Goal: Task Accomplishment & Management: Use online tool/utility

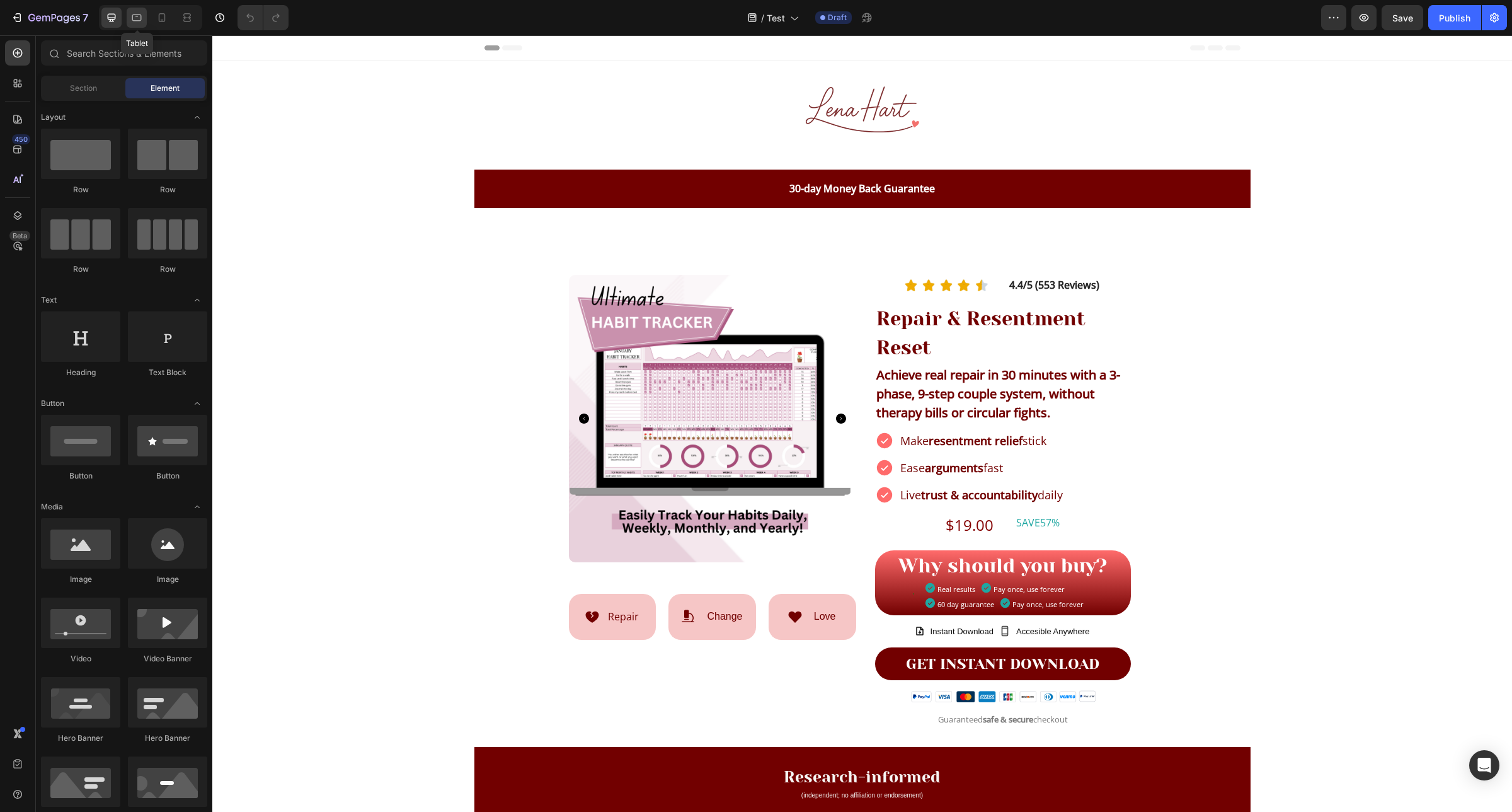
click at [142, 23] on icon at bounding box center [136, 17] width 13 height 13
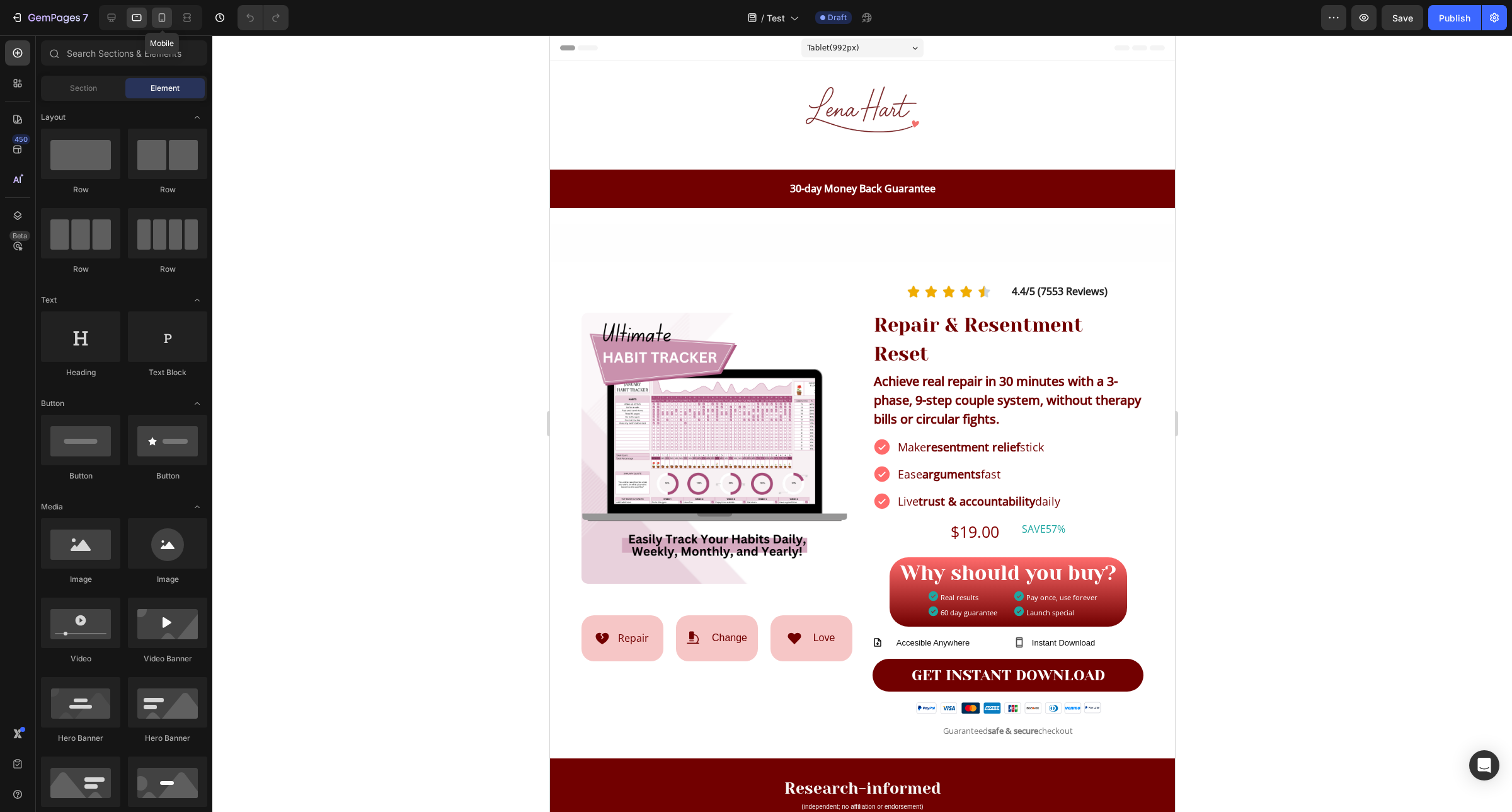
click at [164, 25] on div at bounding box center [162, 17] width 20 height 20
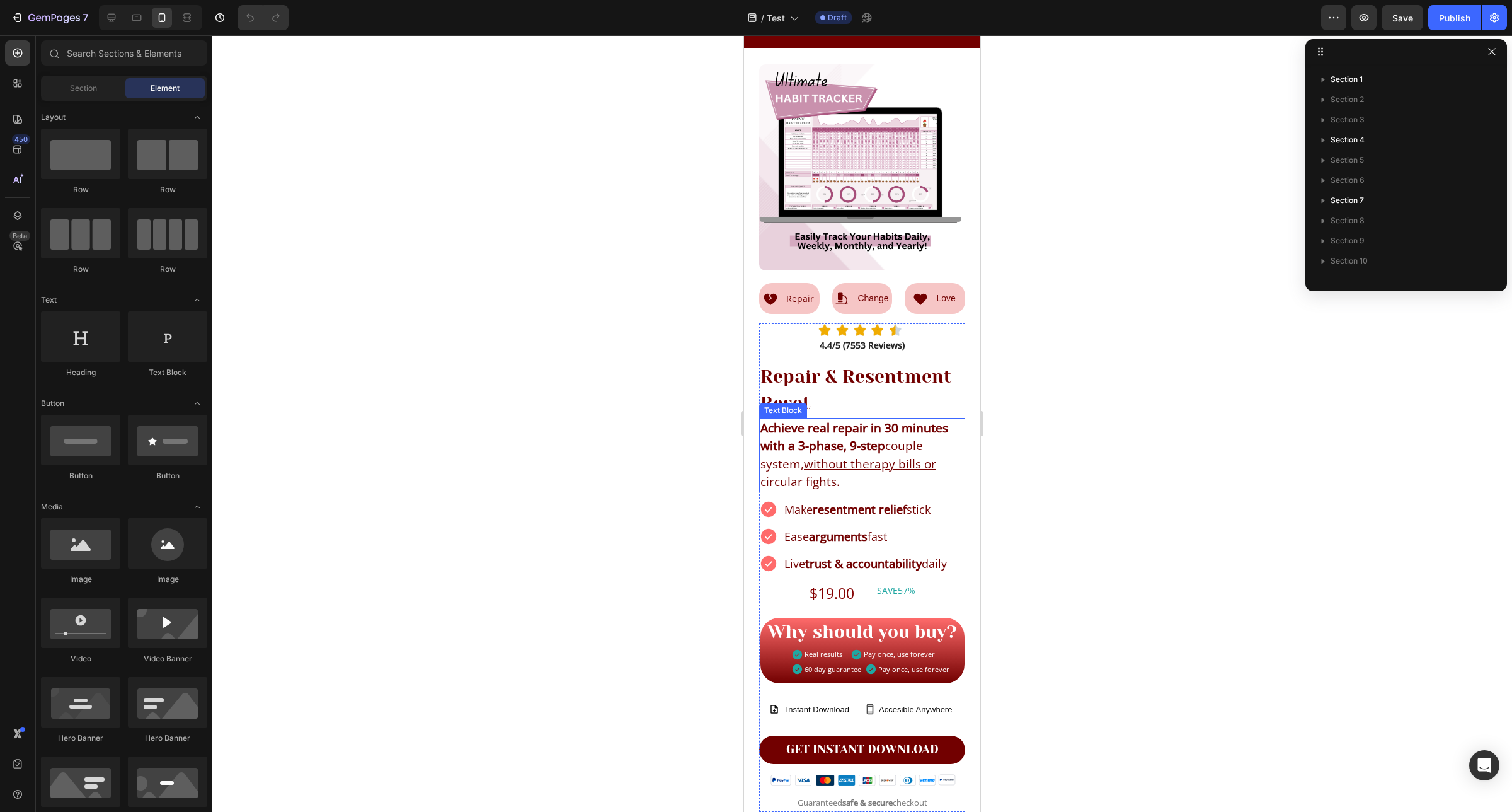
scroll to position [237, 0]
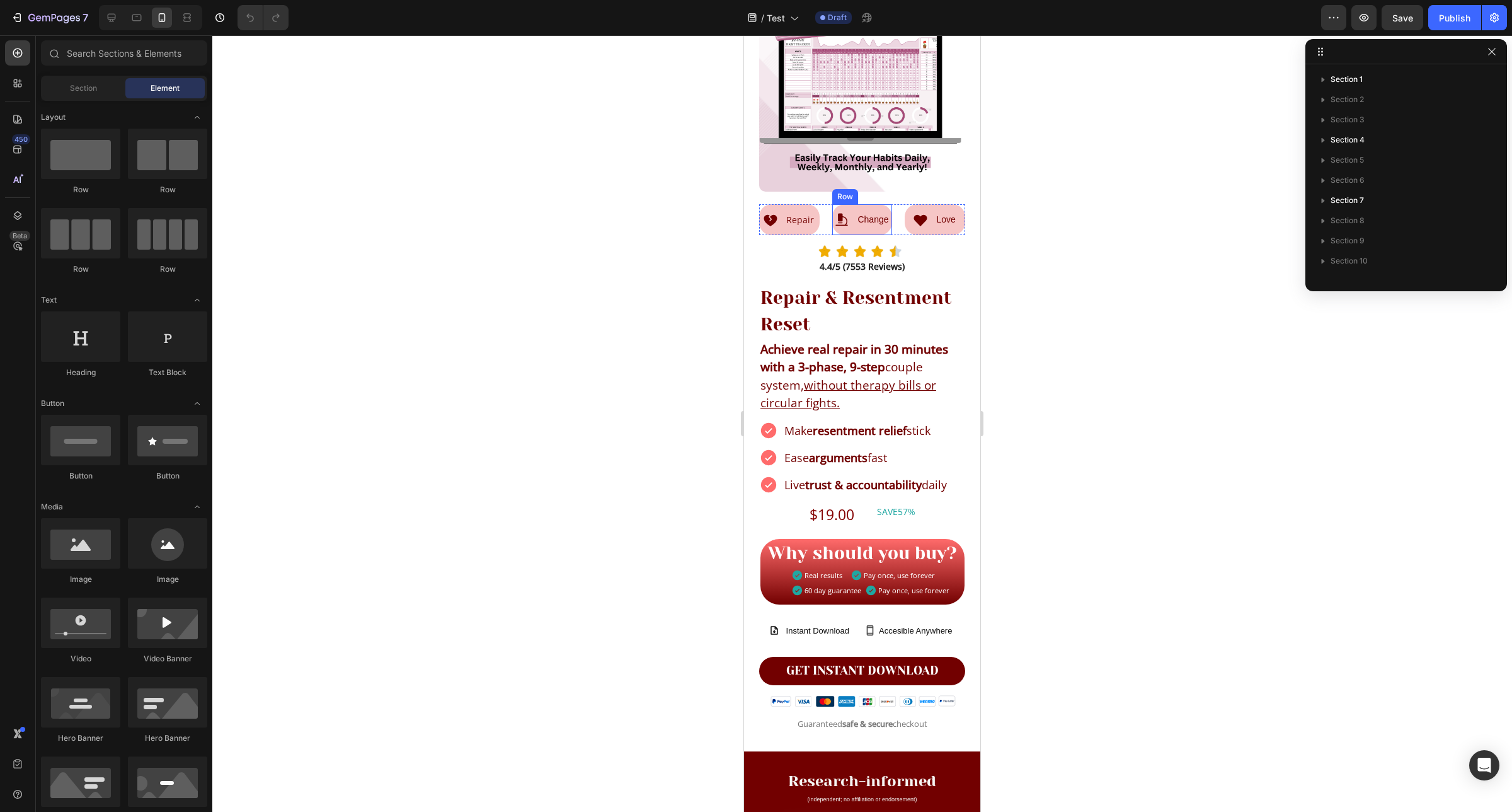
click at [846, 218] on div "Icon Change Text Block Row" at bounding box center [862, 219] width 60 height 31
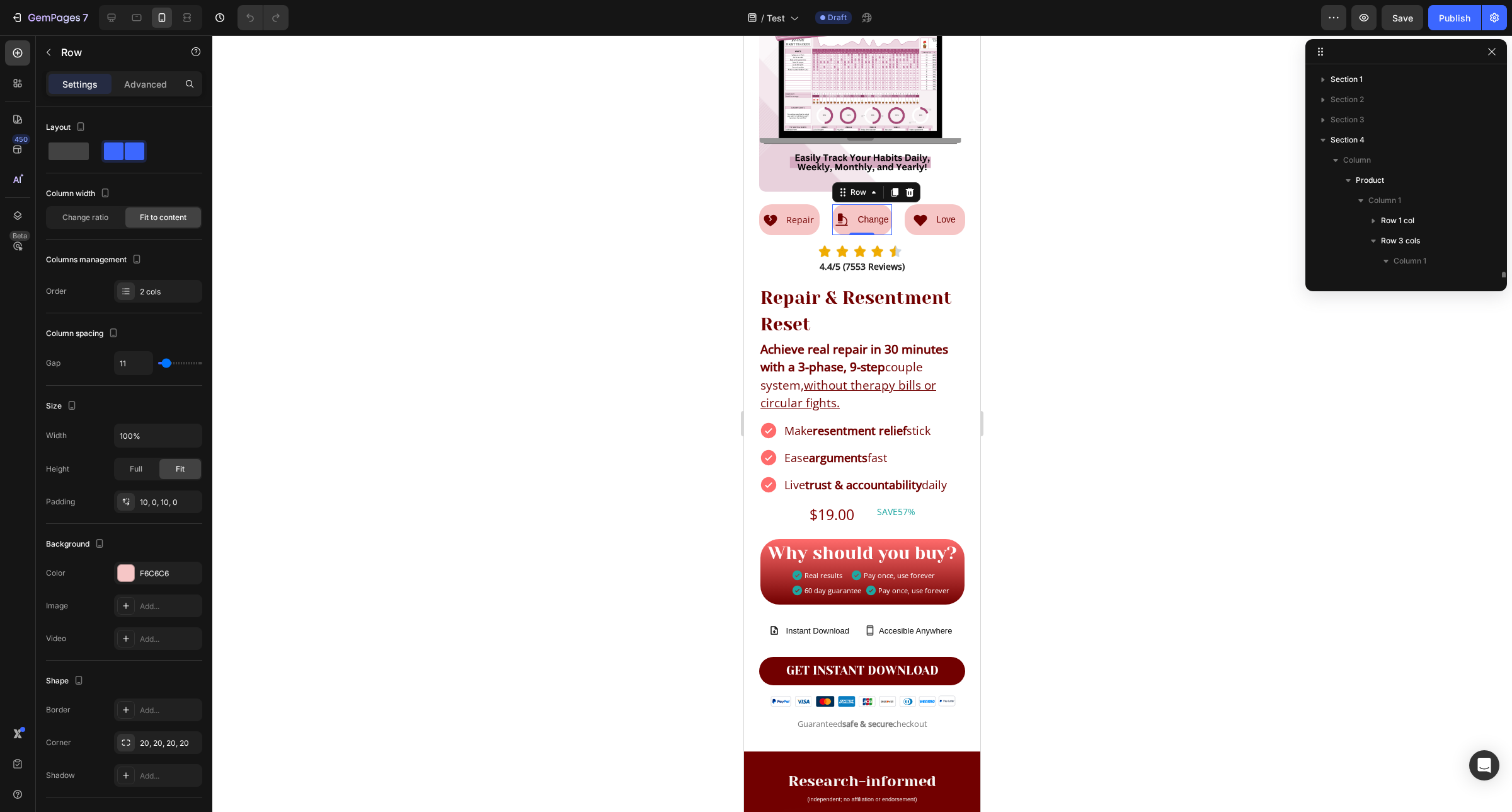
scroll to position [158, 0]
click at [147, 78] on p "Advanced" at bounding box center [145, 84] width 43 height 14
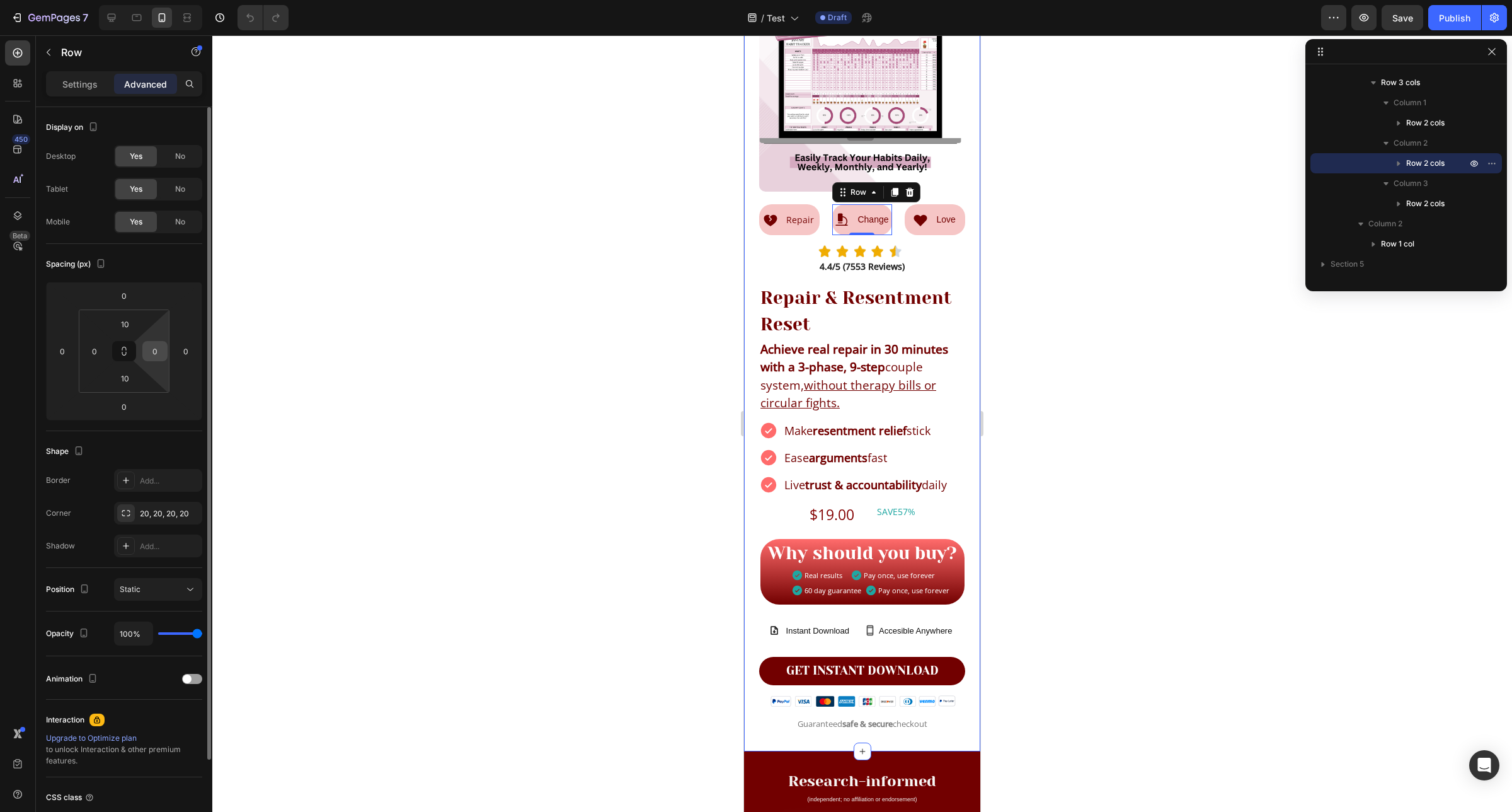
click at [158, 350] on input "0" at bounding box center [154, 350] width 19 height 19
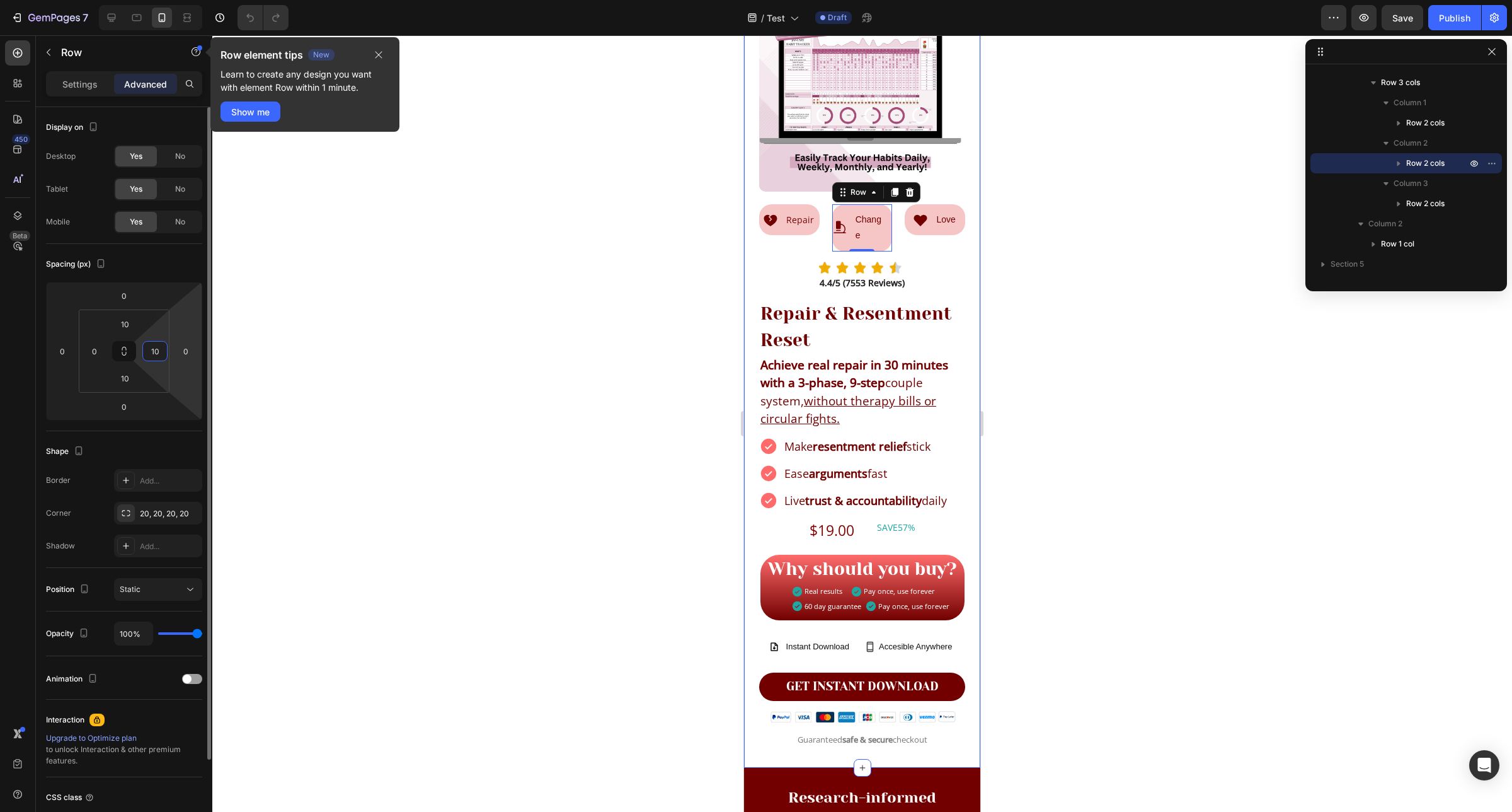
type input "1"
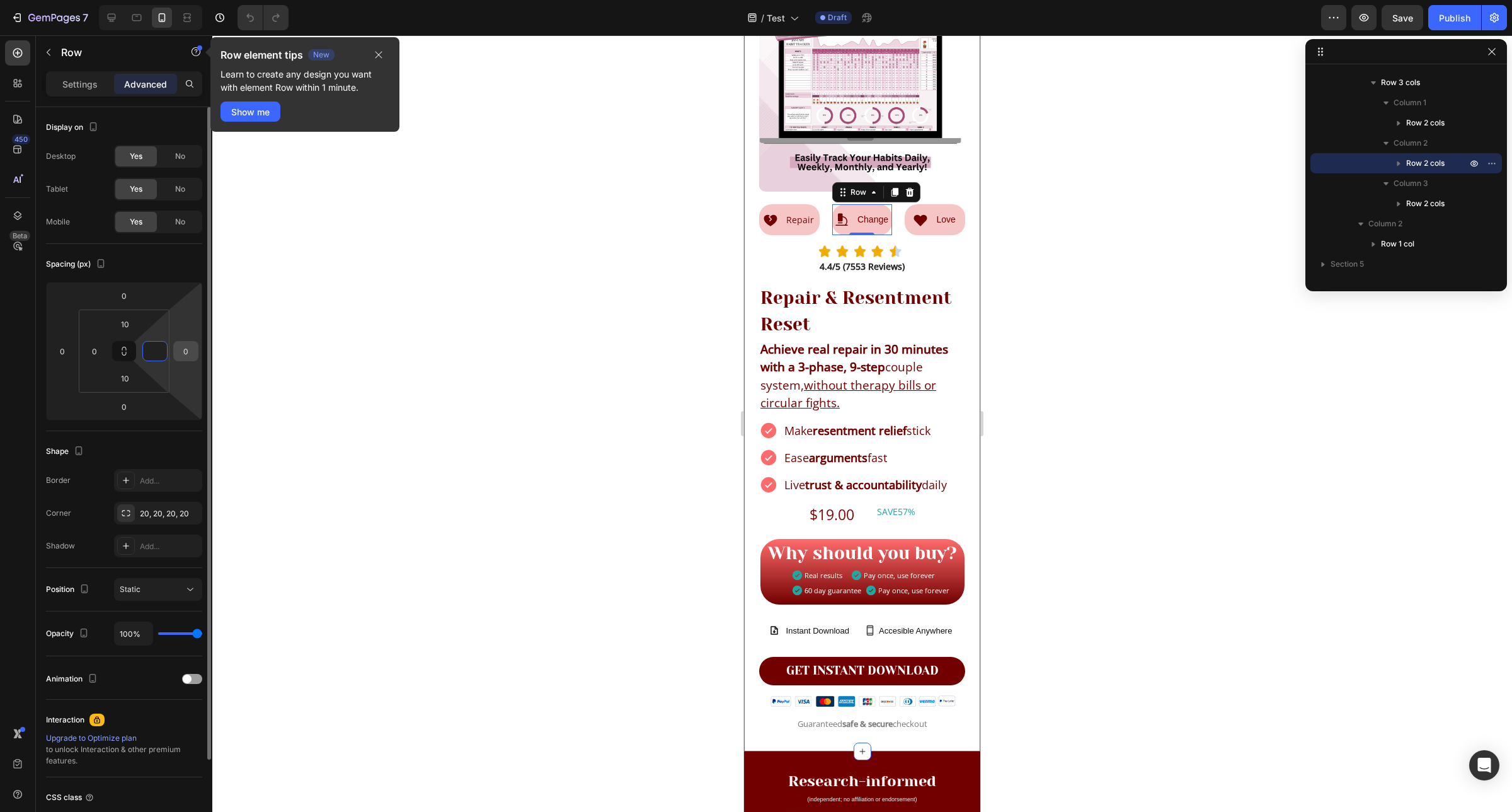
click at [194, 353] on input "0" at bounding box center [185, 350] width 19 height 19
type input "0"
type input "1"
click at [1030, 276] on div at bounding box center [862, 423] width 1300 height 777
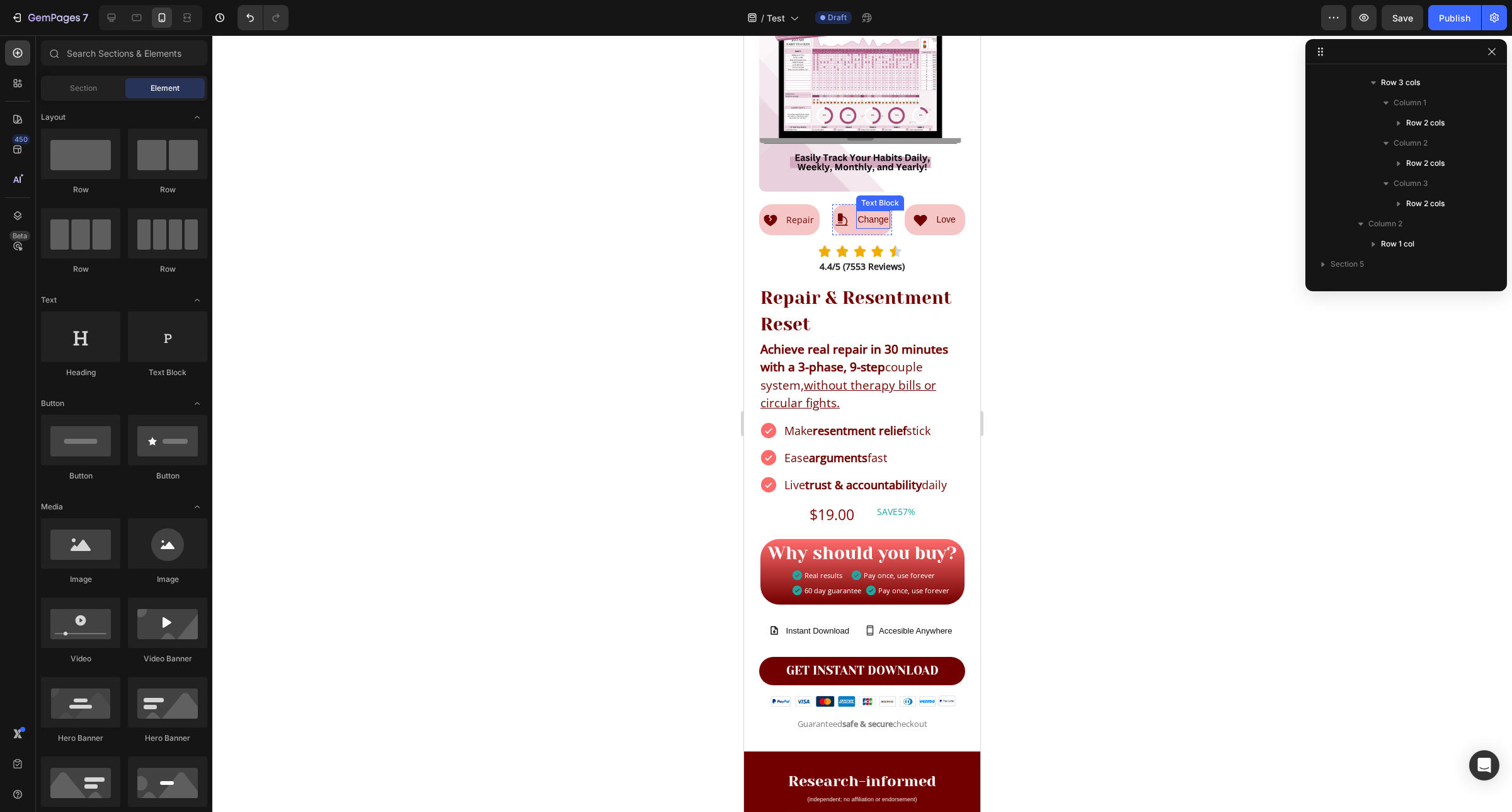
click at [858, 212] on p "Change" at bounding box center [873, 219] width 31 height 16
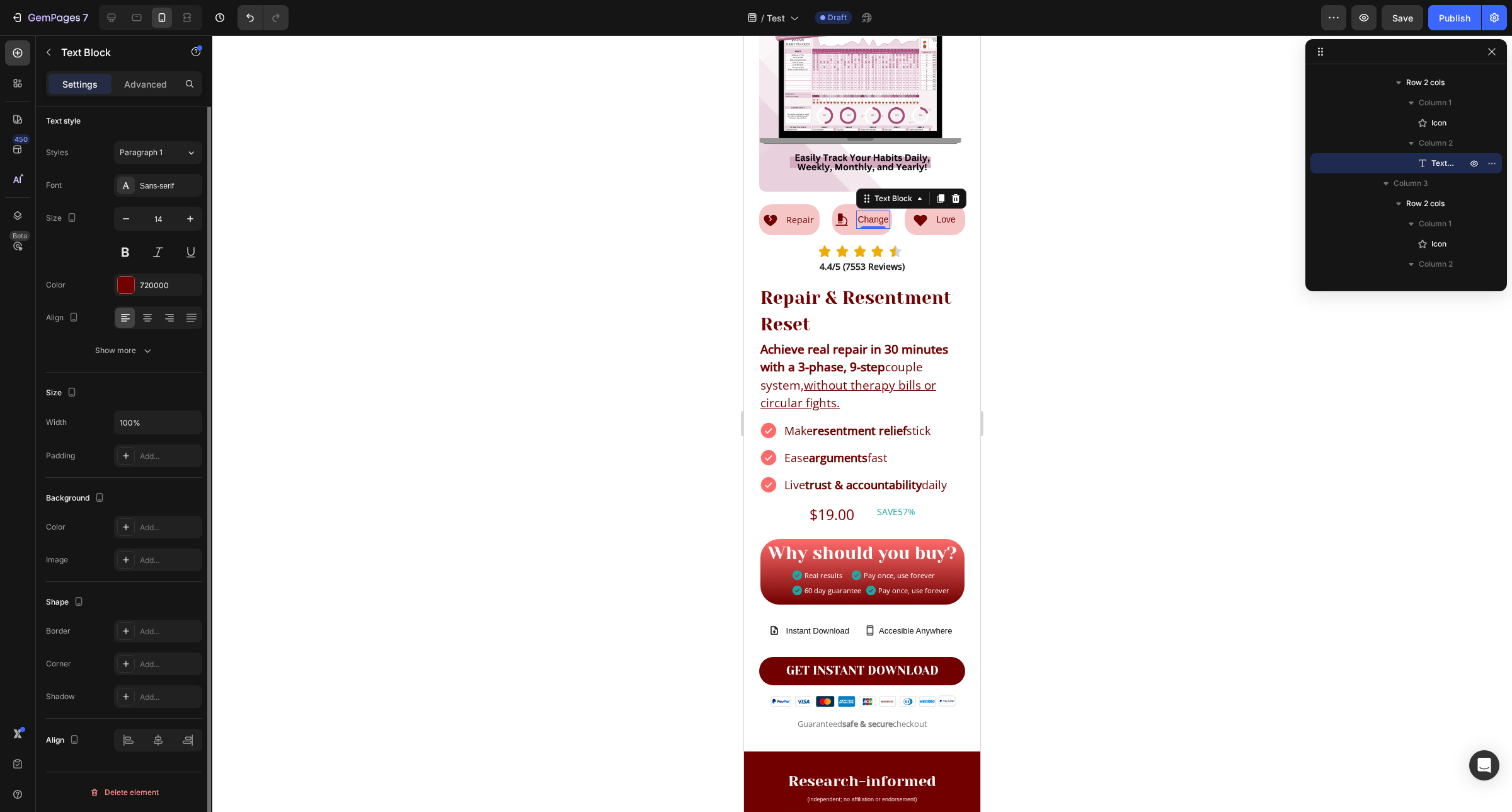
scroll to position [0, 0]
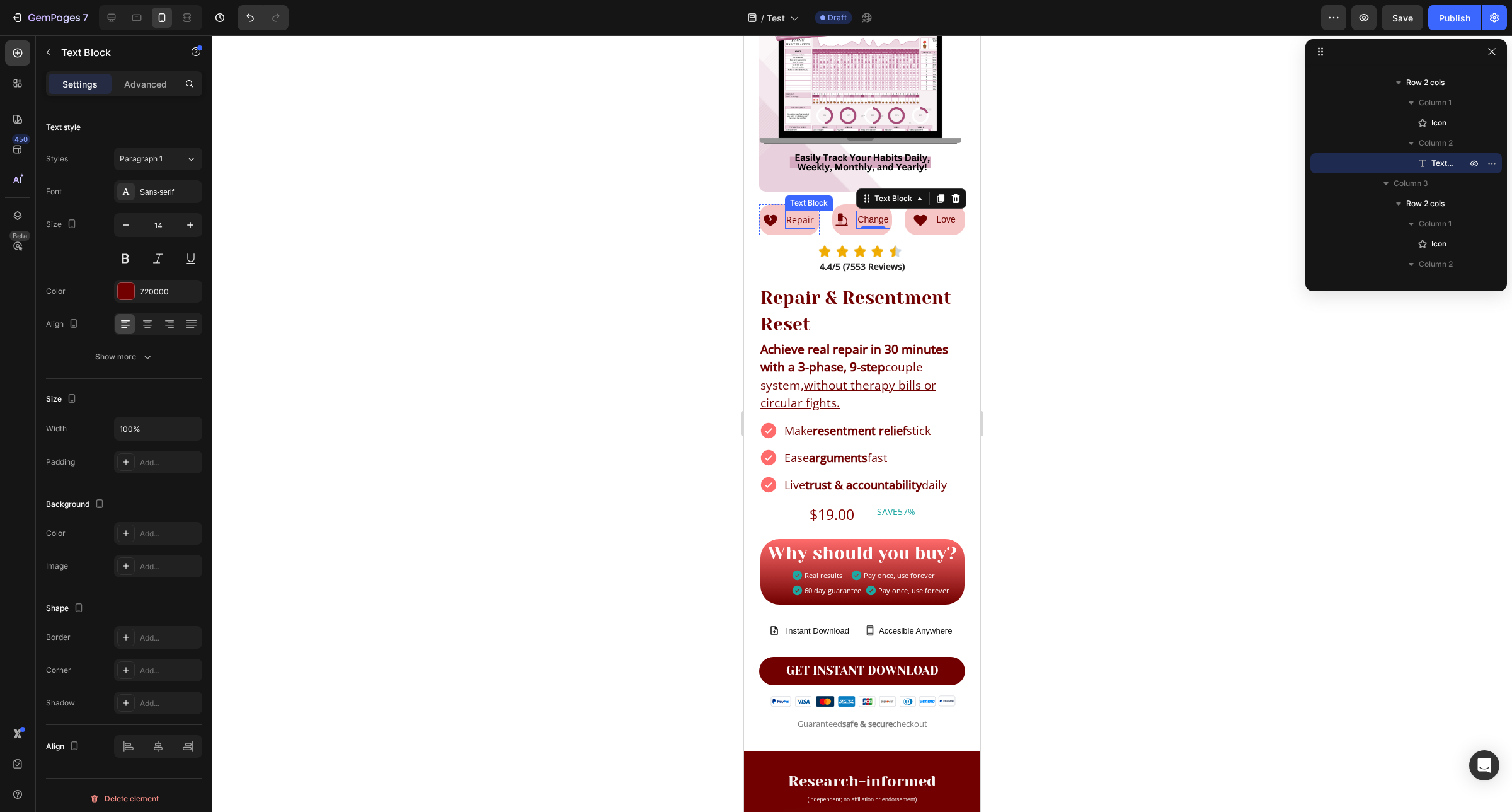
click at [801, 212] on p "Repair" at bounding box center [800, 219] width 28 height 16
click at [858, 212] on p "Change" at bounding box center [873, 219] width 31 height 16
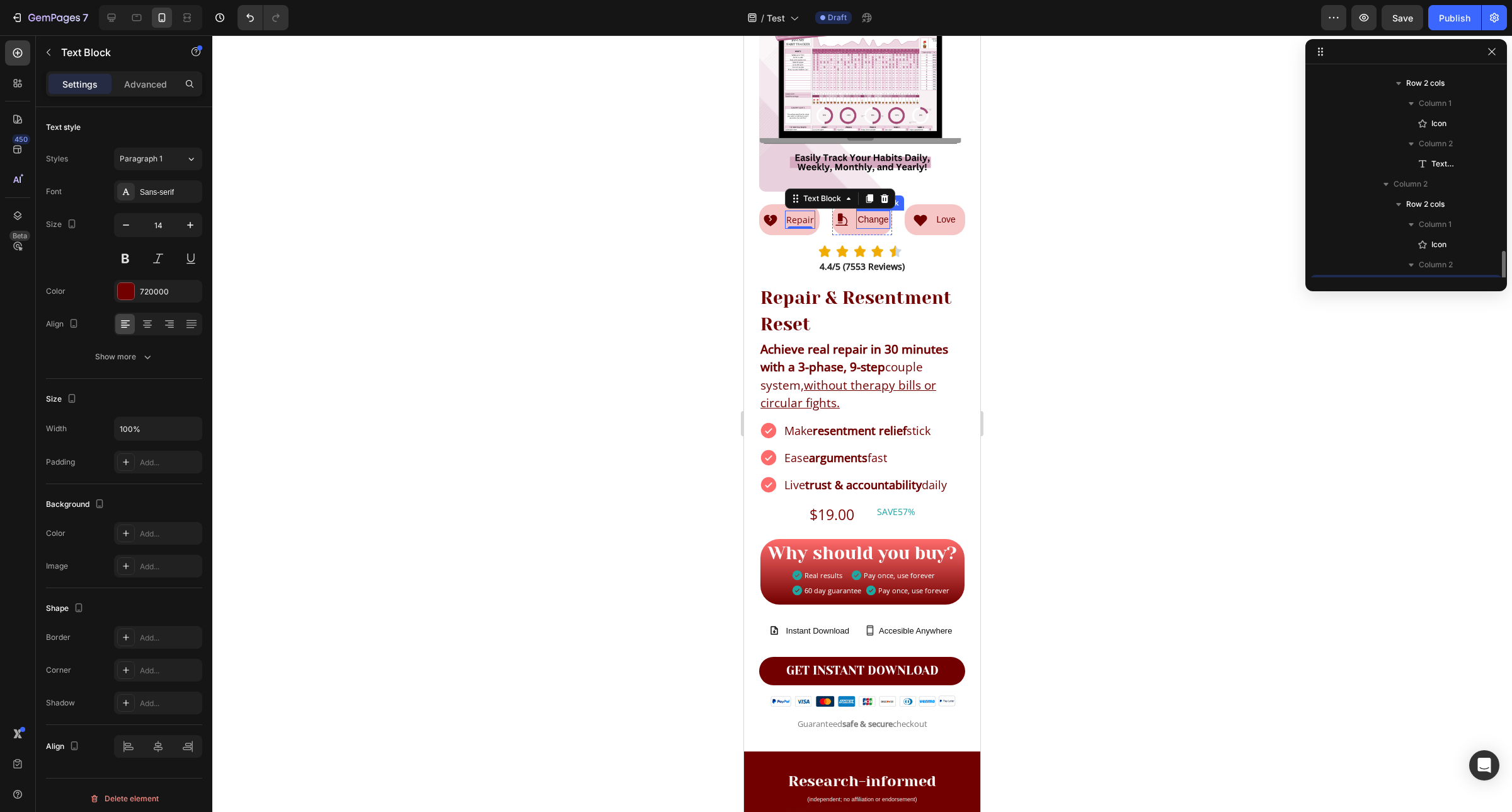
scroll to position [360, 0]
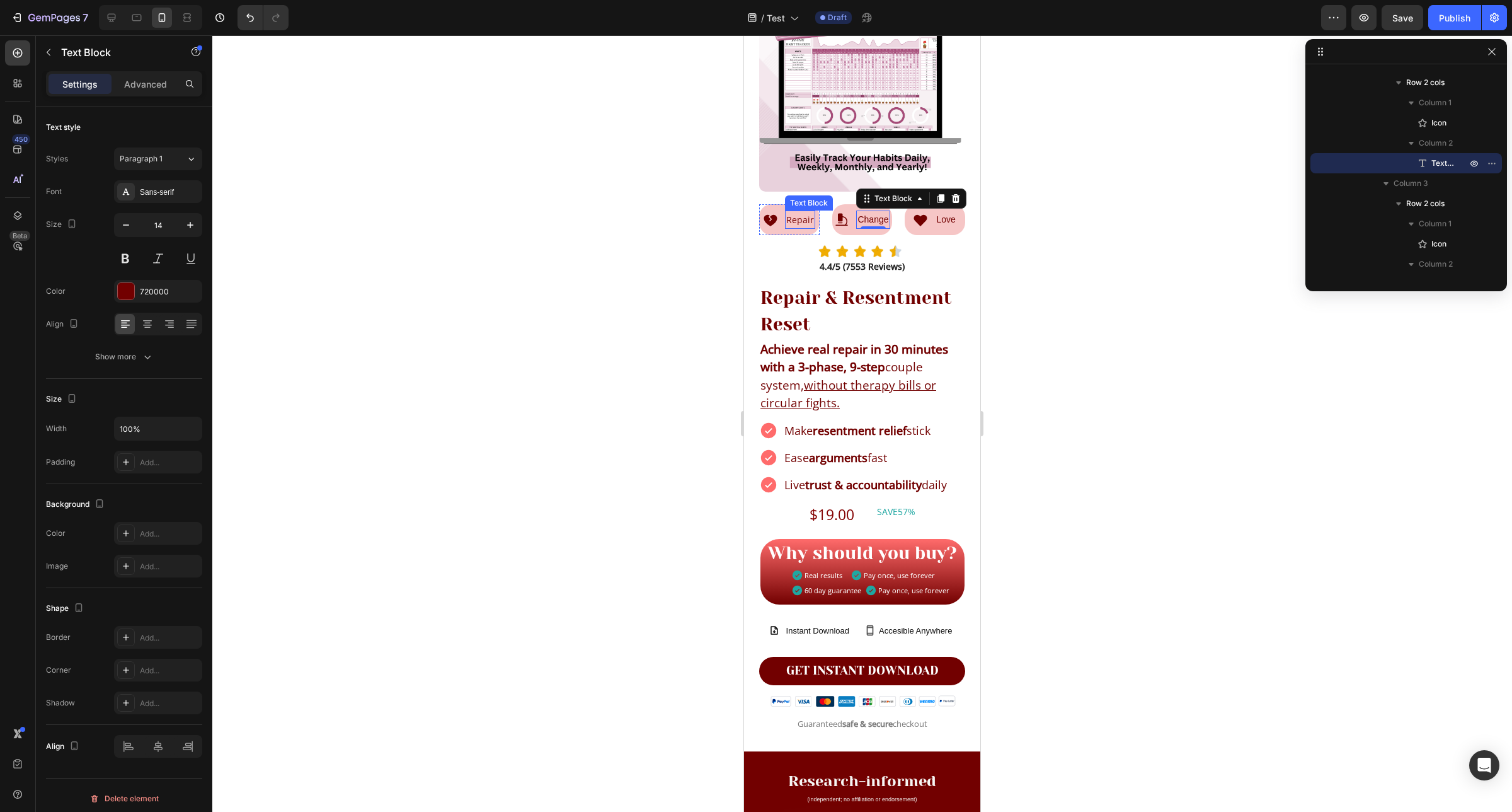
click at [791, 212] on p "Repair" at bounding box center [800, 219] width 28 height 16
click at [862, 212] on p "Change" at bounding box center [873, 219] width 31 height 16
click at [162, 193] on div "Sans-serif" at bounding box center [169, 192] width 59 height 11
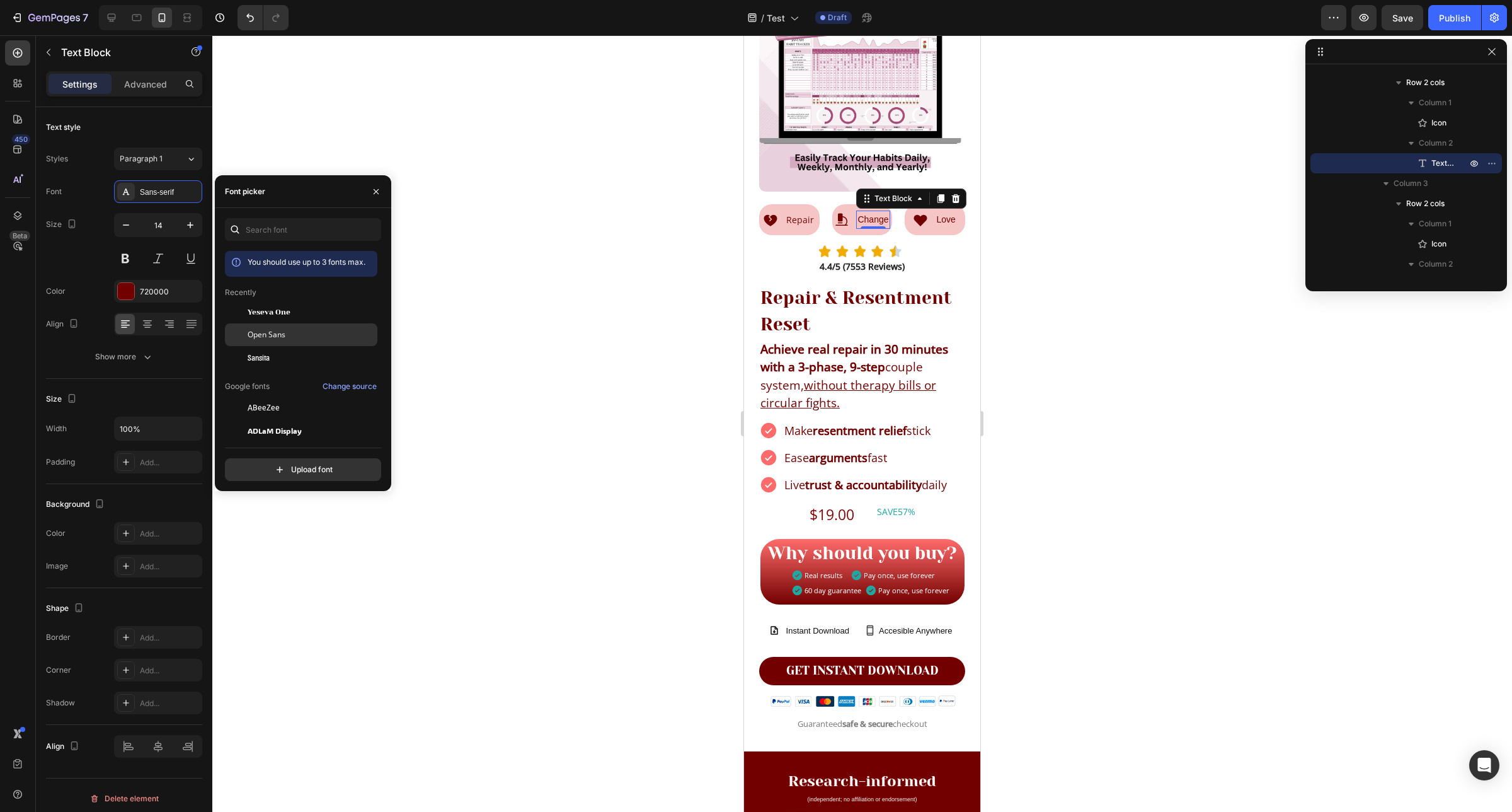
click at [290, 334] on div "Open Sans" at bounding box center [311, 334] width 127 height 11
click at [936, 212] on p "Love" at bounding box center [945, 219] width 19 height 16
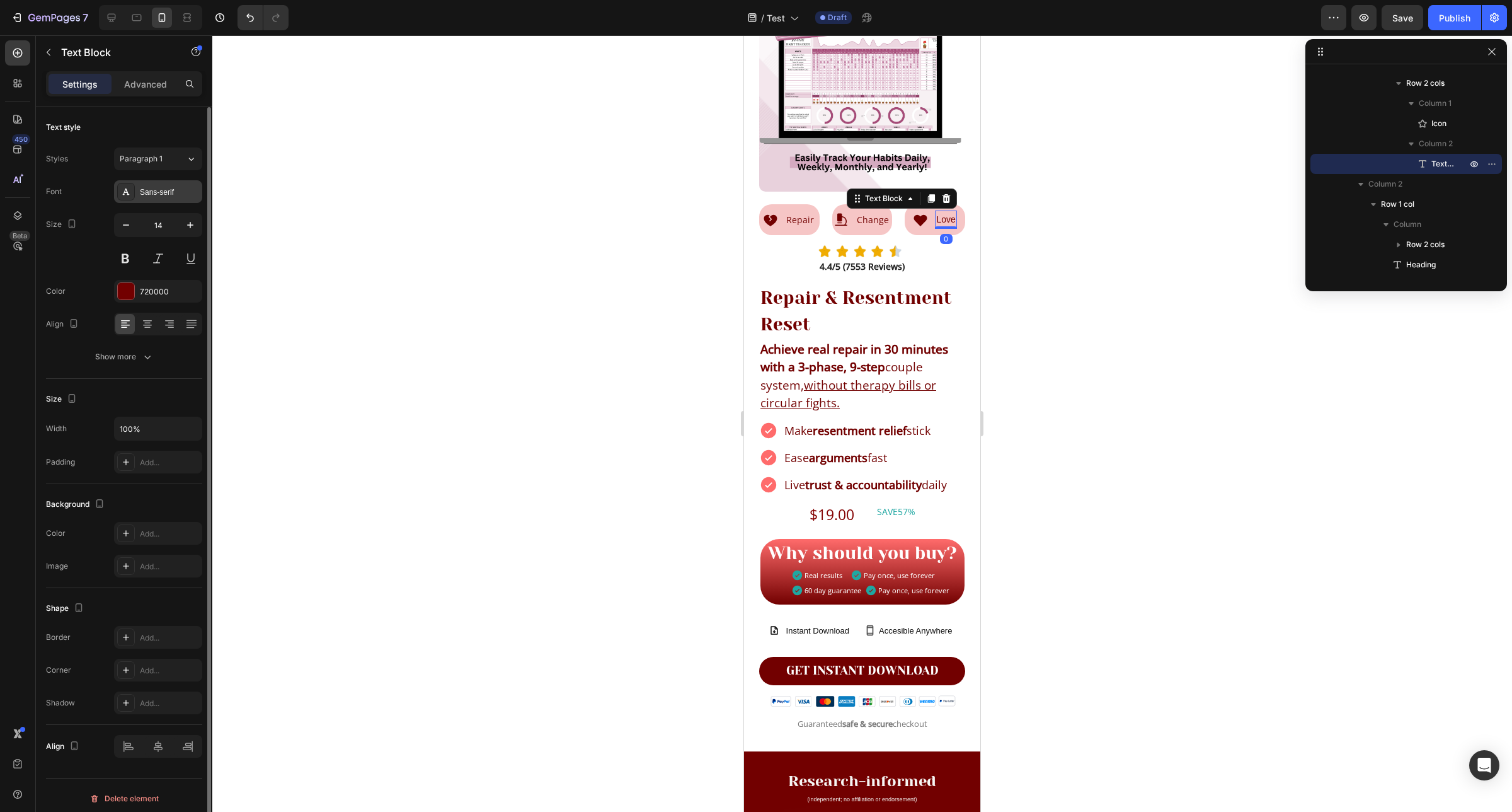
click at [160, 192] on div "Sans-serif" at bounding box center [169, 192] width 59 height 11
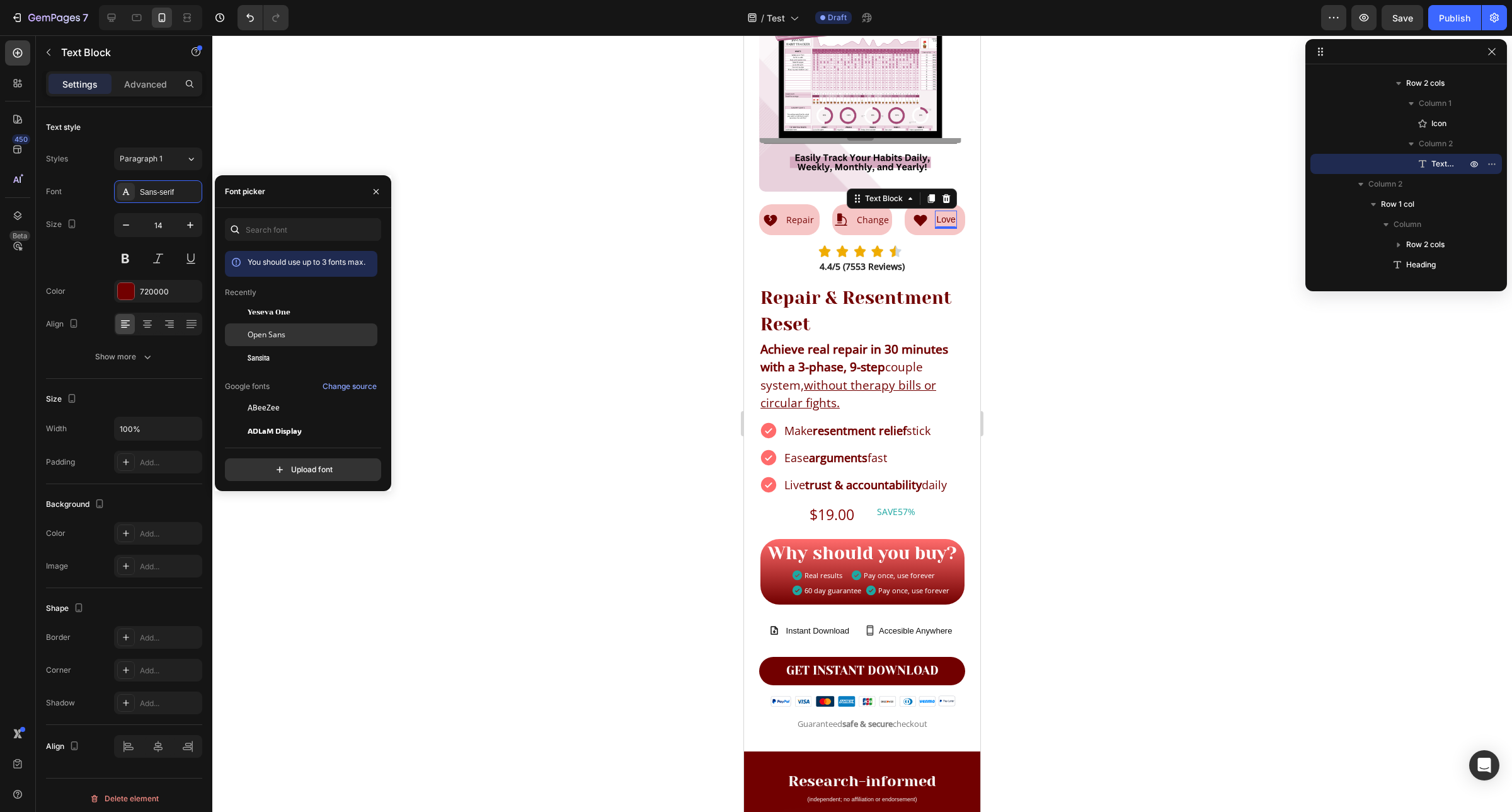
click at [309, 465] on div "Open Sans" at bounding box center [301, 476] width 152 height 23
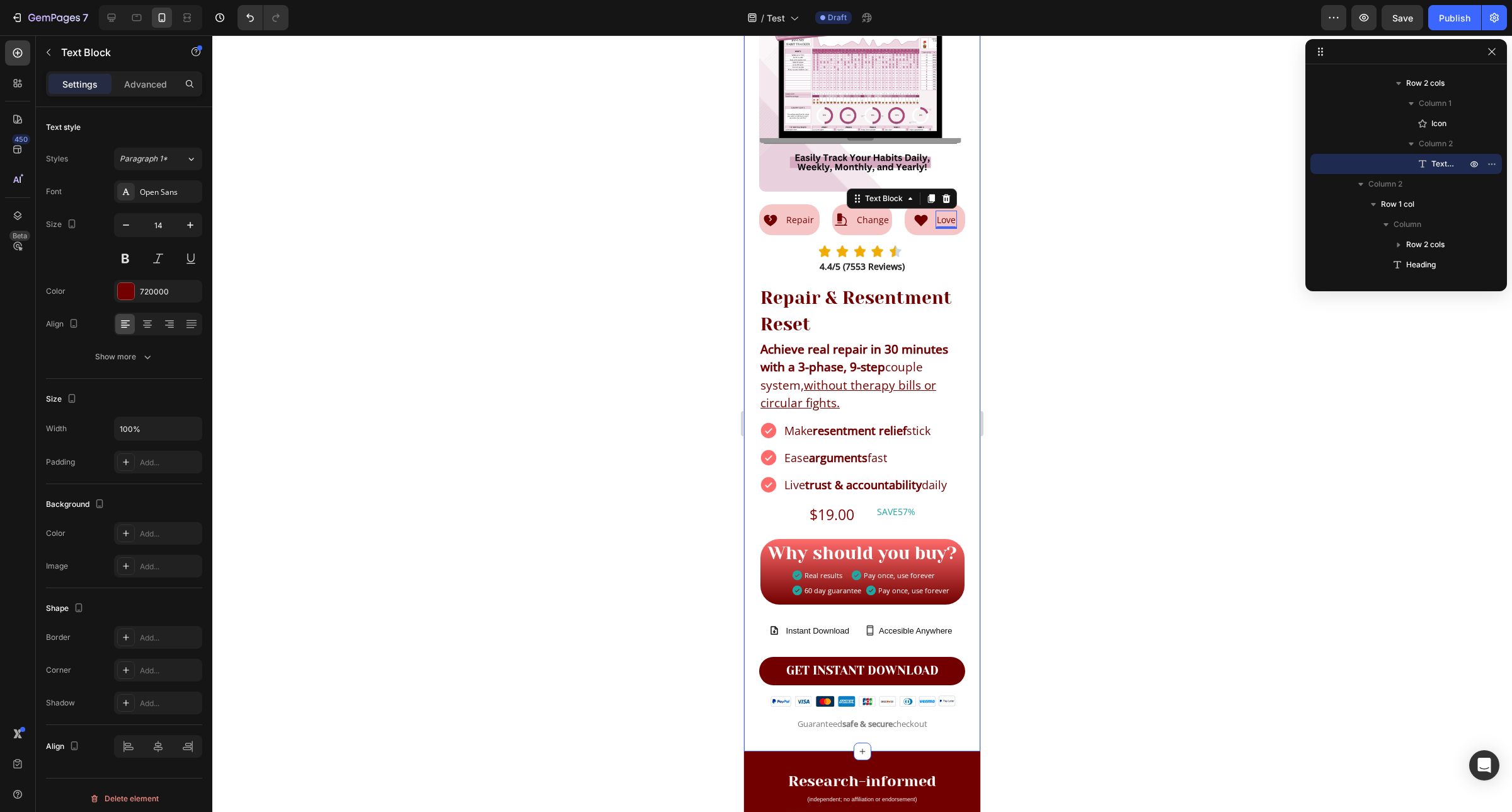
click at [1050, 255] on div at bounding box center [862, 423] width 1300 height 777
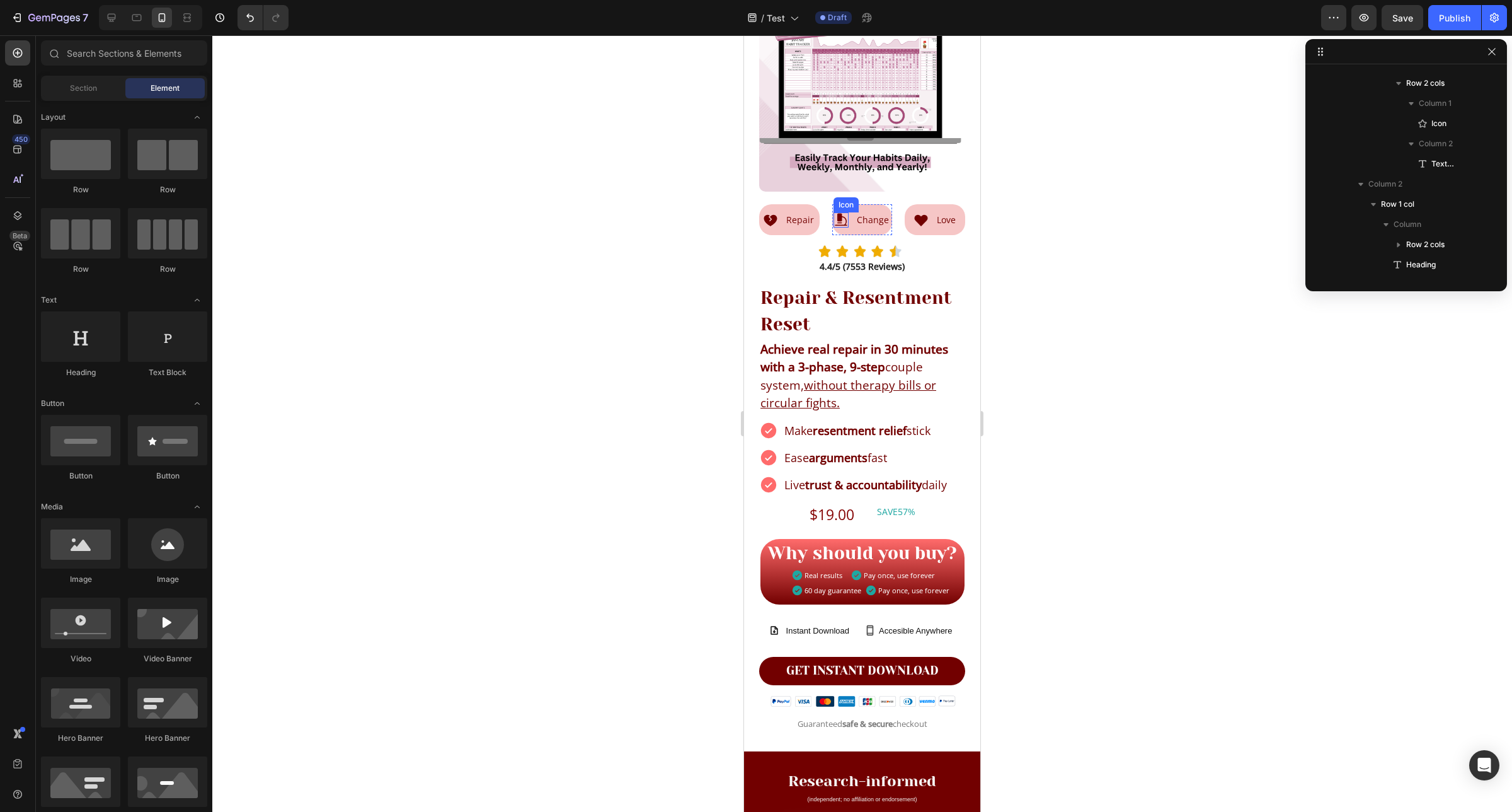
click at [840, 212] on icon at bounding box center [841, 220] width 15 height 15
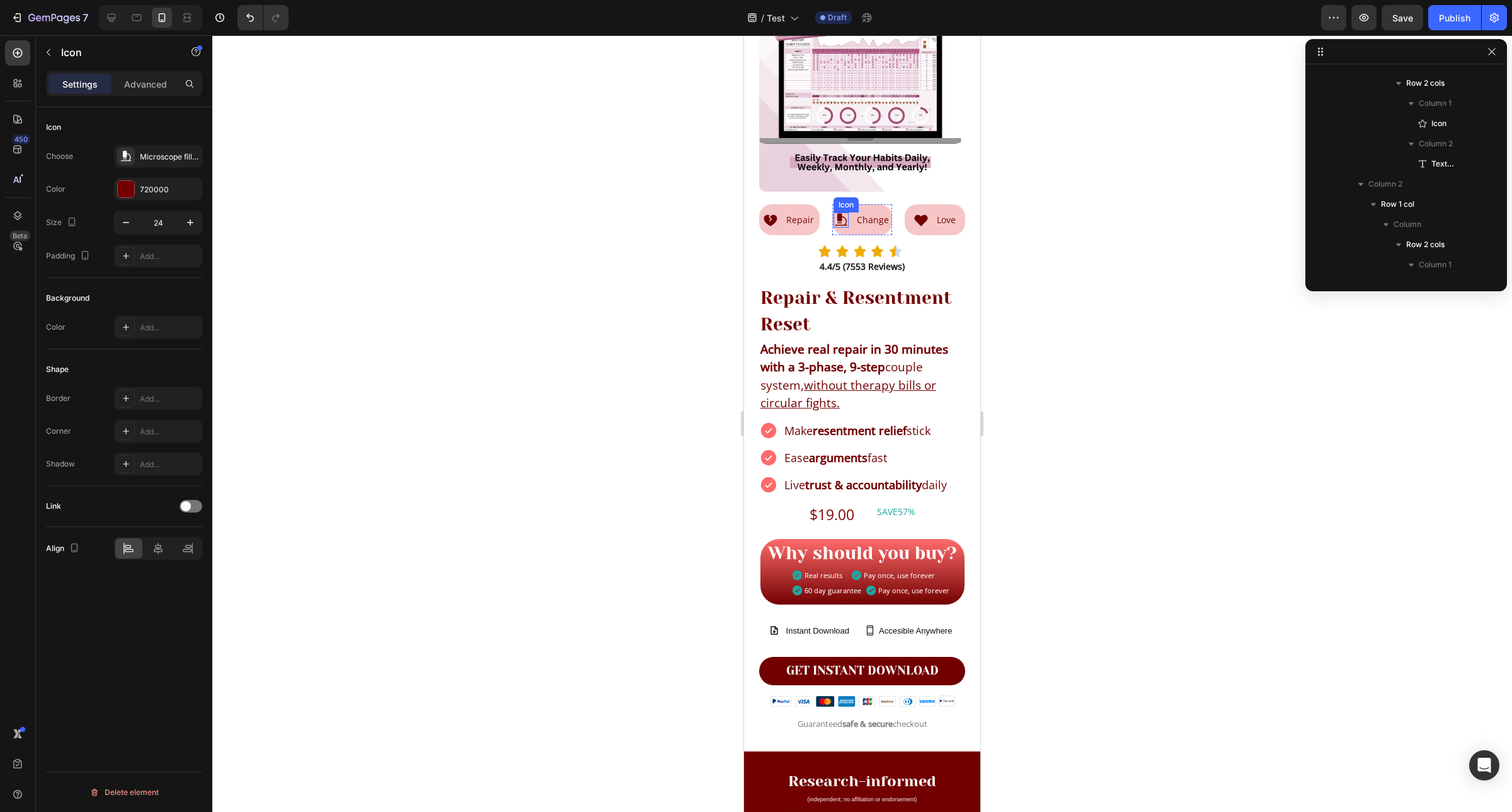
scroll to position [319, 0]
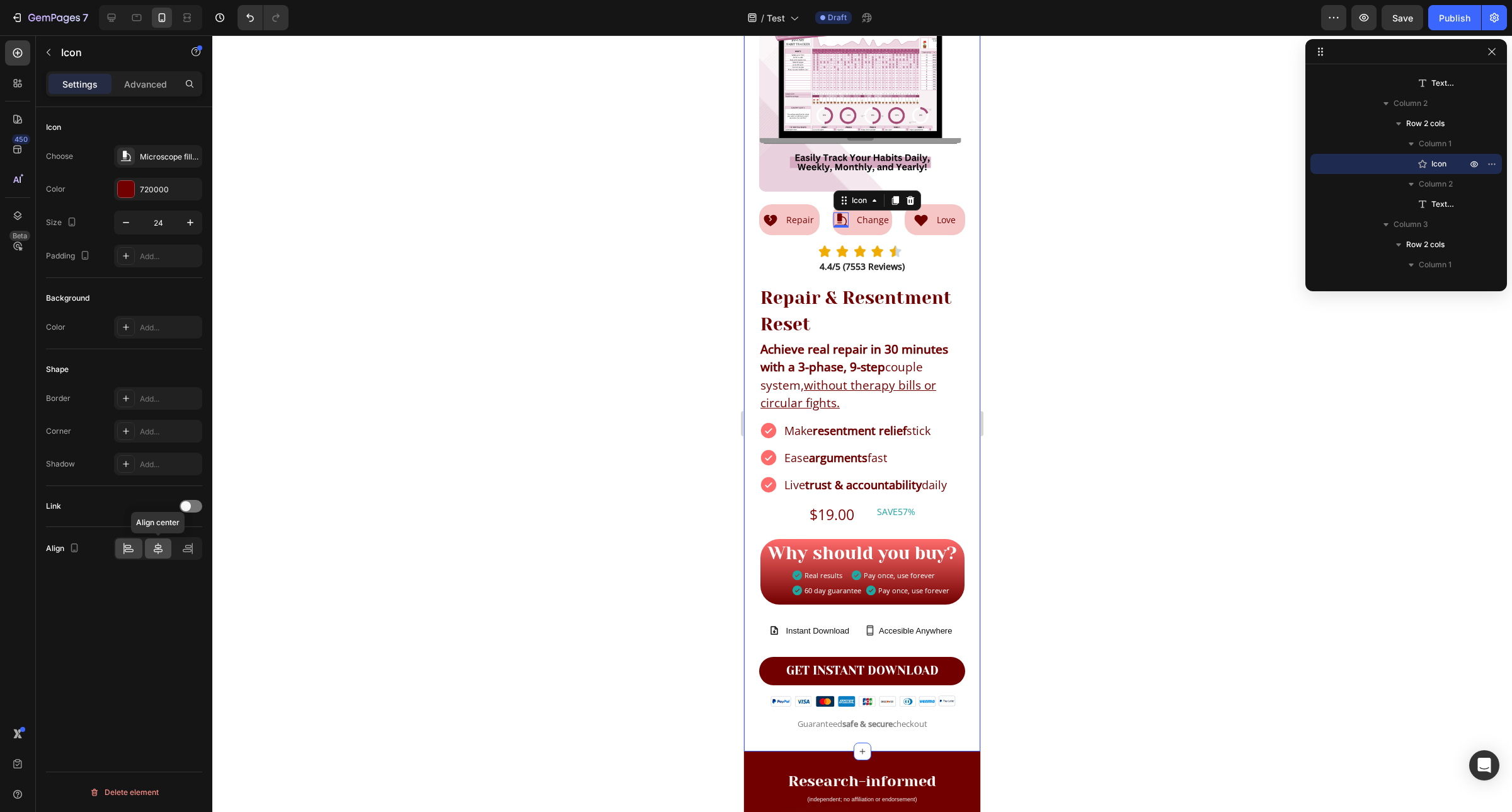
click at [157, 554] on icon at bounding box center [158, 548] width 13 height 13
click at [126, 546] on icon at bounding box center [128, 546] width 6 height 3
click at [156, 554] on icon at bounding box center [158, 548] width 13 height 13
click at [764, 215] on icon at bounding box center [771, 220] width 14 height 11
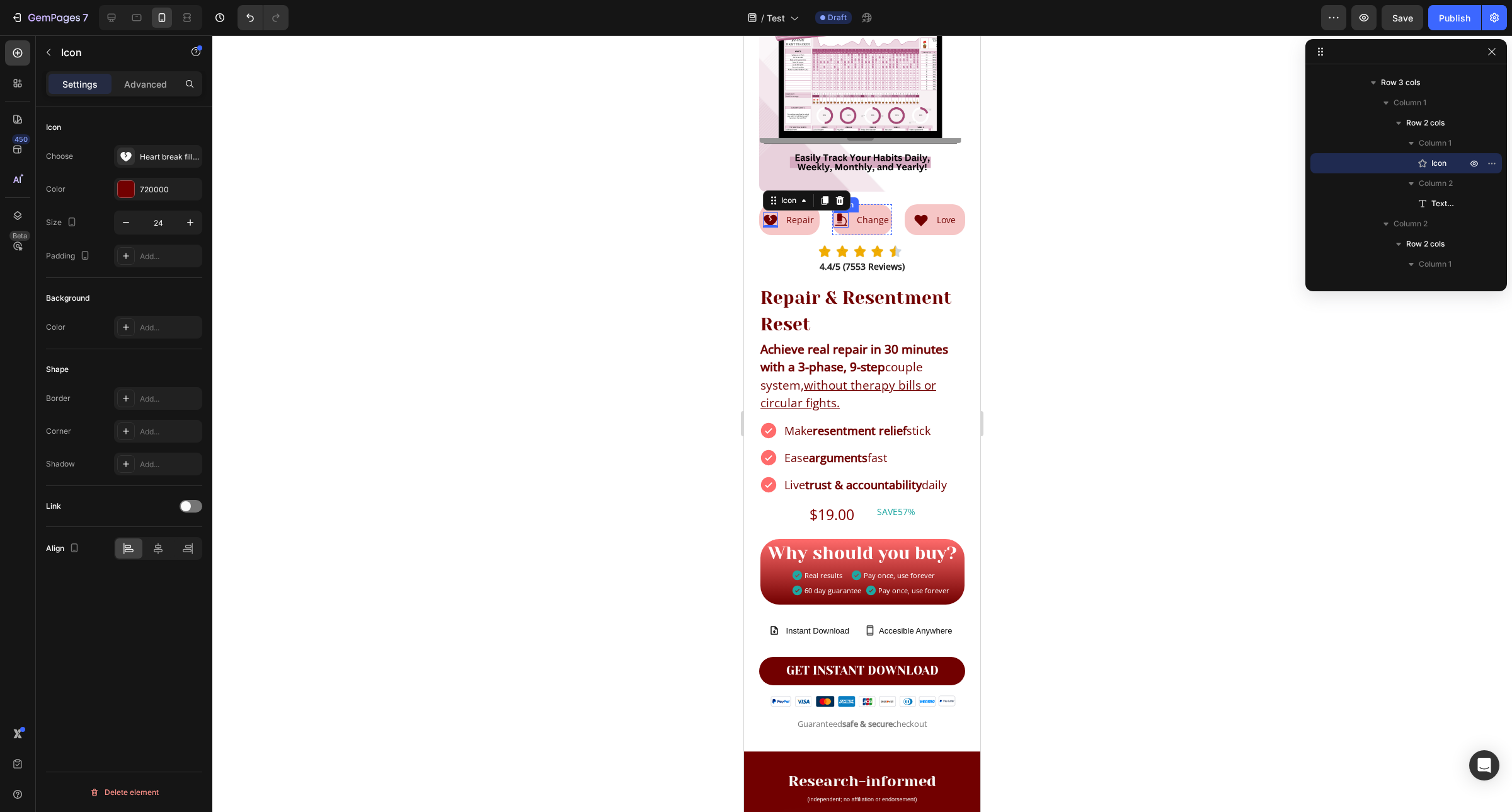
click at [838, 212] on icon at bounding box center [841, 220] width 15 height 15
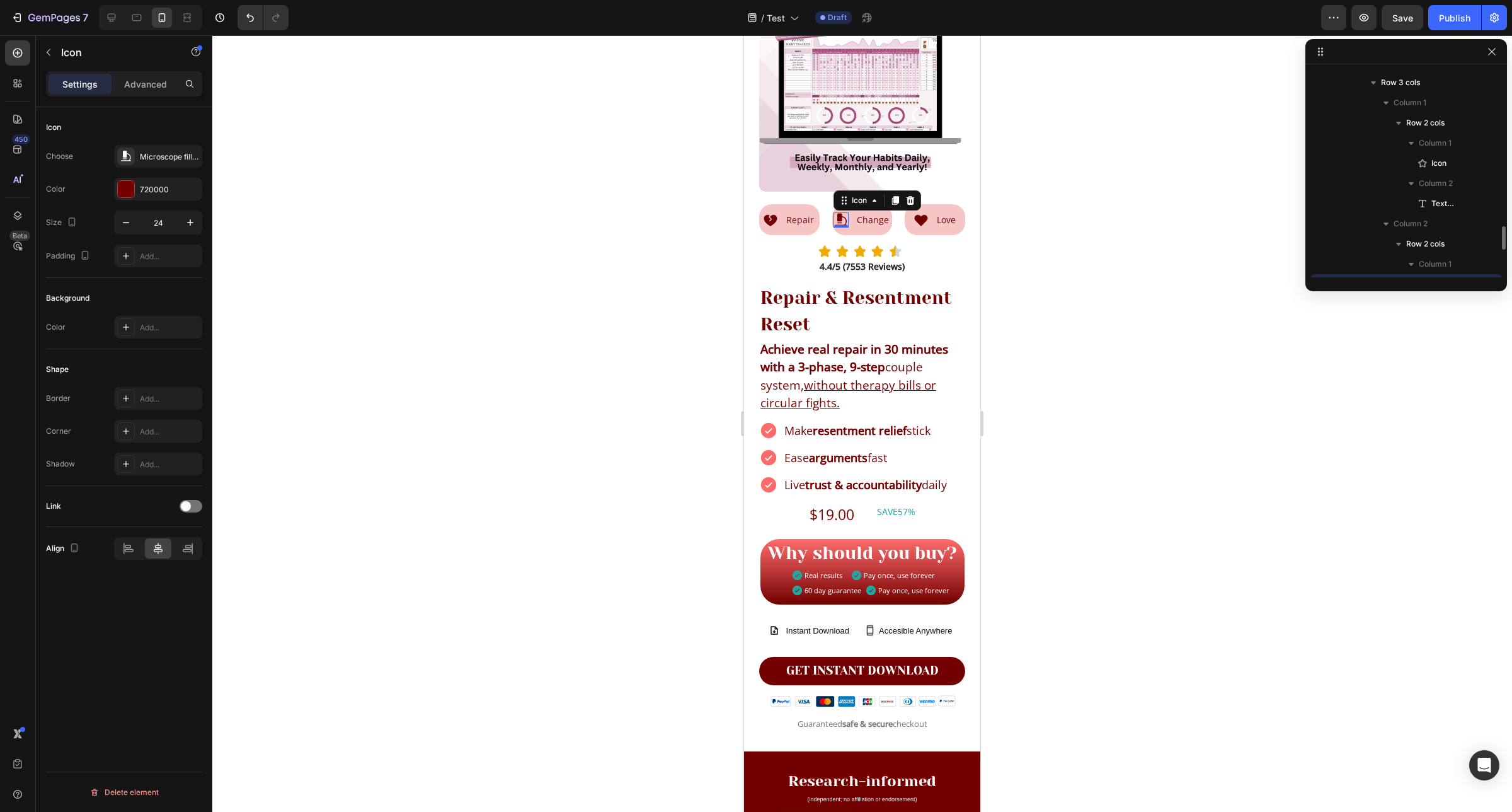
scroll to position [319, 0]
click at [769, 215] on icon at bounding box center [771, 220] width 14 height 11
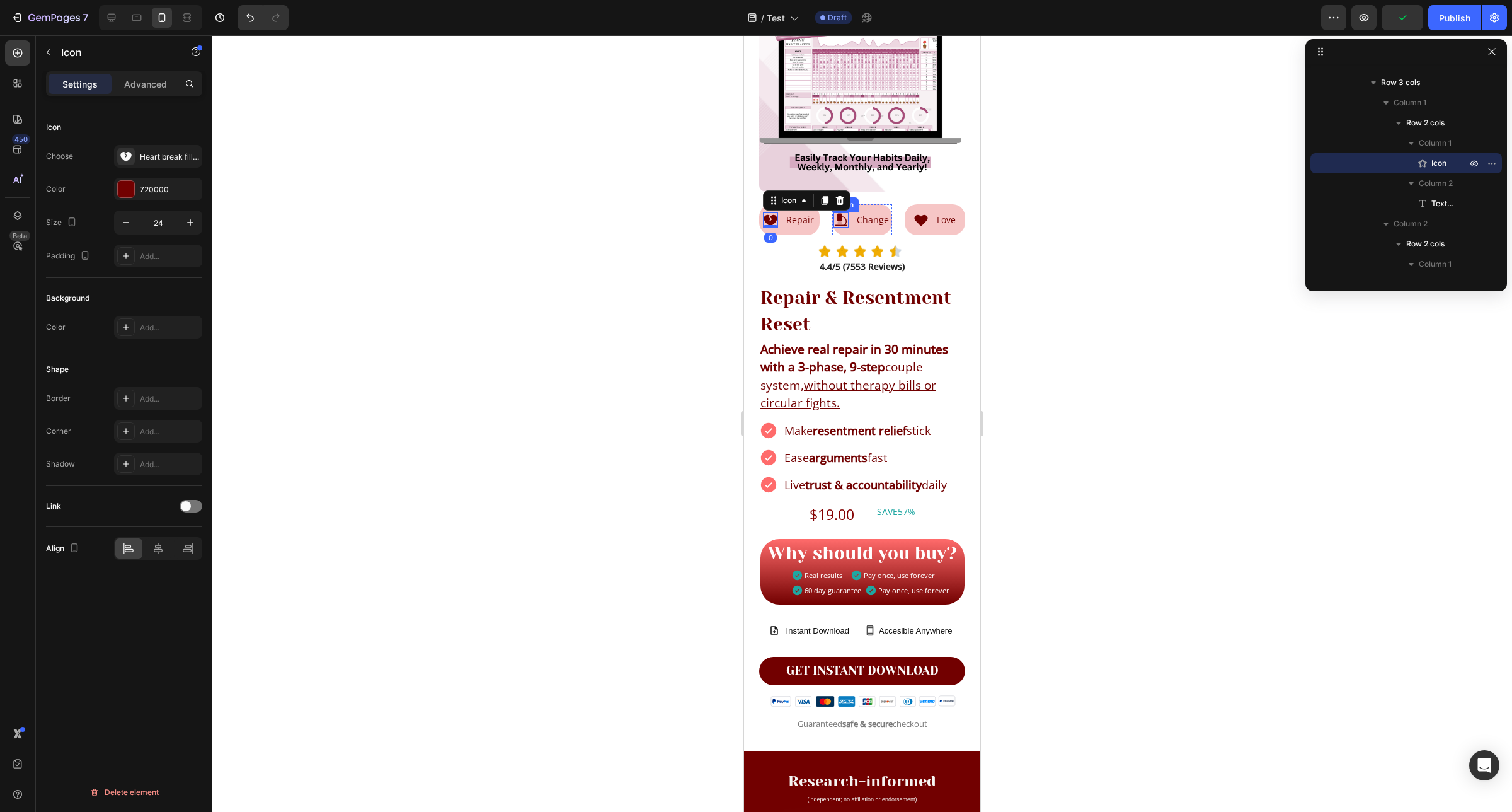
click at [839, 212] on icon at bounding box center [841, 220] width 15 height 15
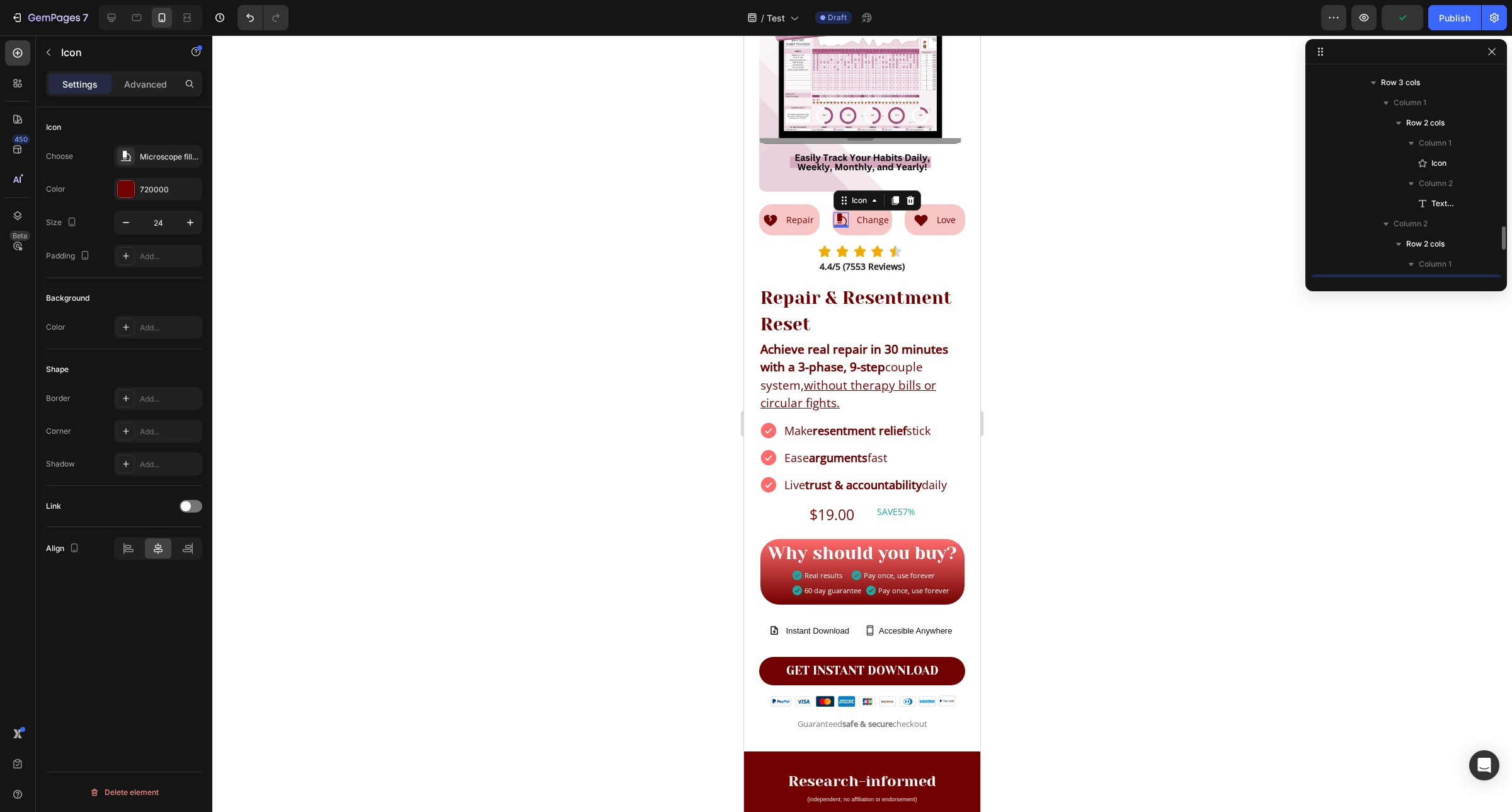
scroll to position [319, 0]
click at [136, 550] on div at bounding box center [129, 548] width 27 height 20
click at [781, 221] on div "Icon Repair Text Block Row" at bounding box center [789, 219] width 60 height 31
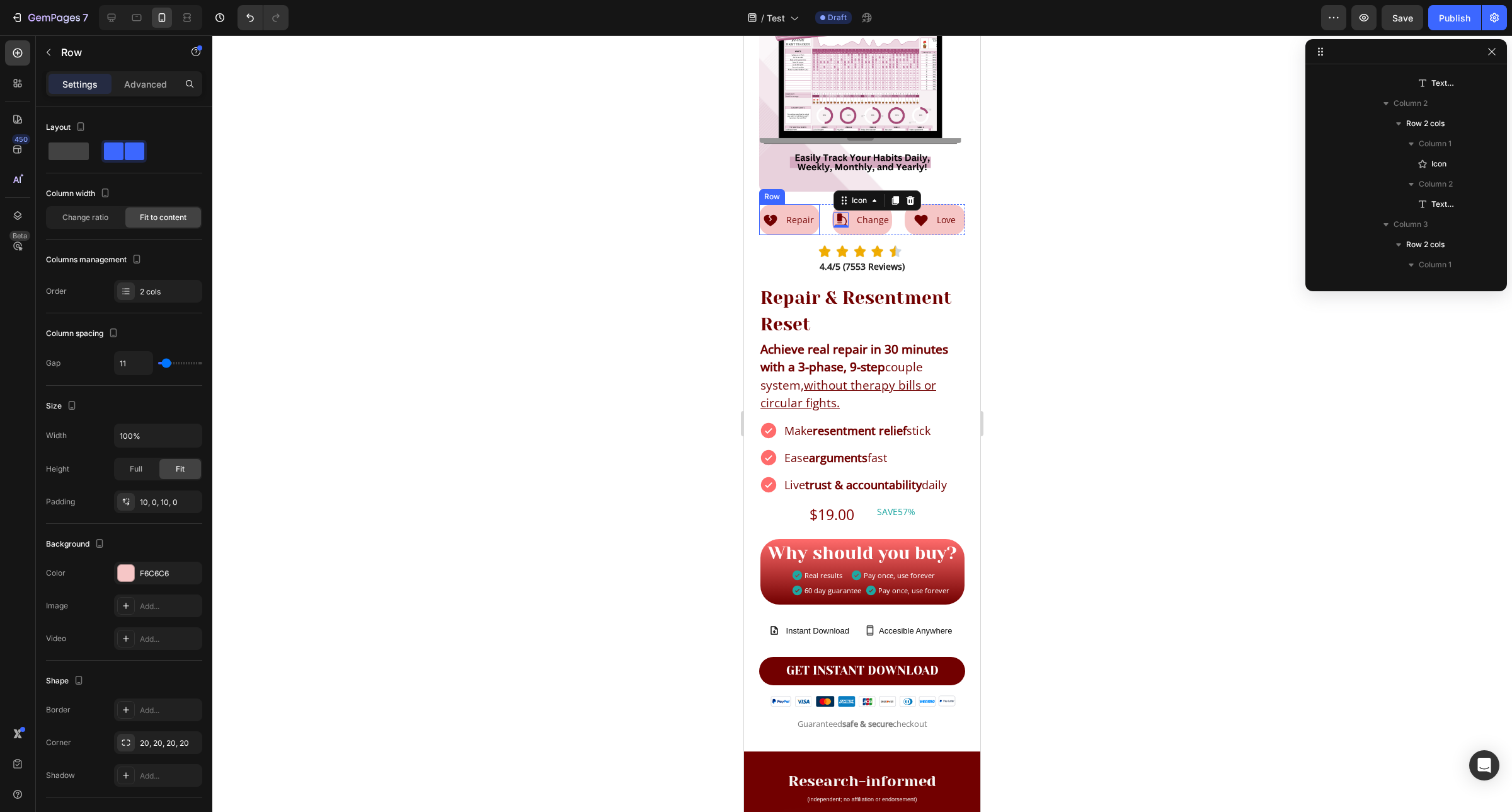
scroll to position [158, 0]
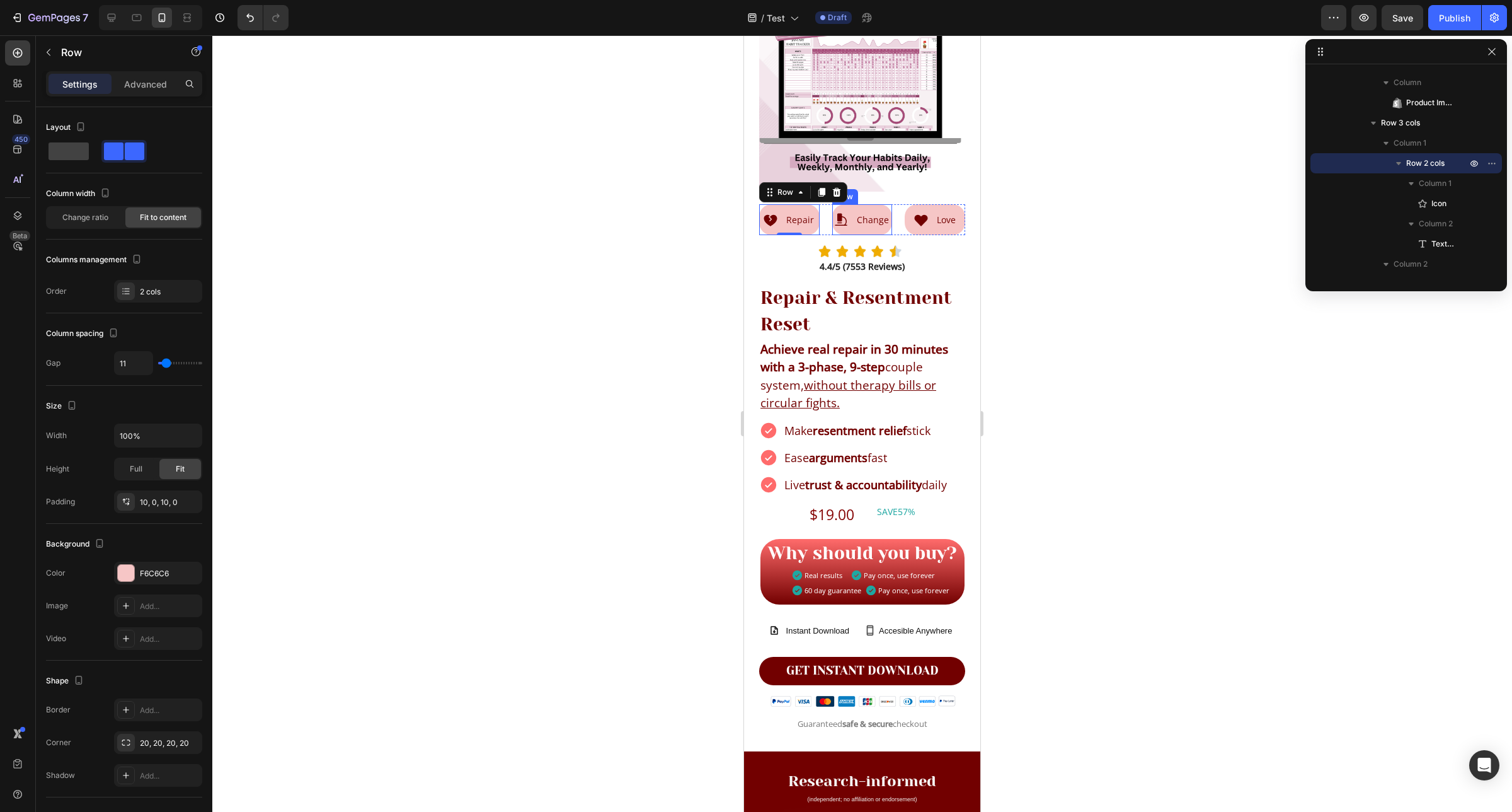
click at [852, 218] on div "Icon Change Text Block Row" at bounding box center [862, 219] width 60 height 31
click at [792, 221] on div "Icon Repair Text Block Row" at bounding box center [789, 219] width 60 height 31
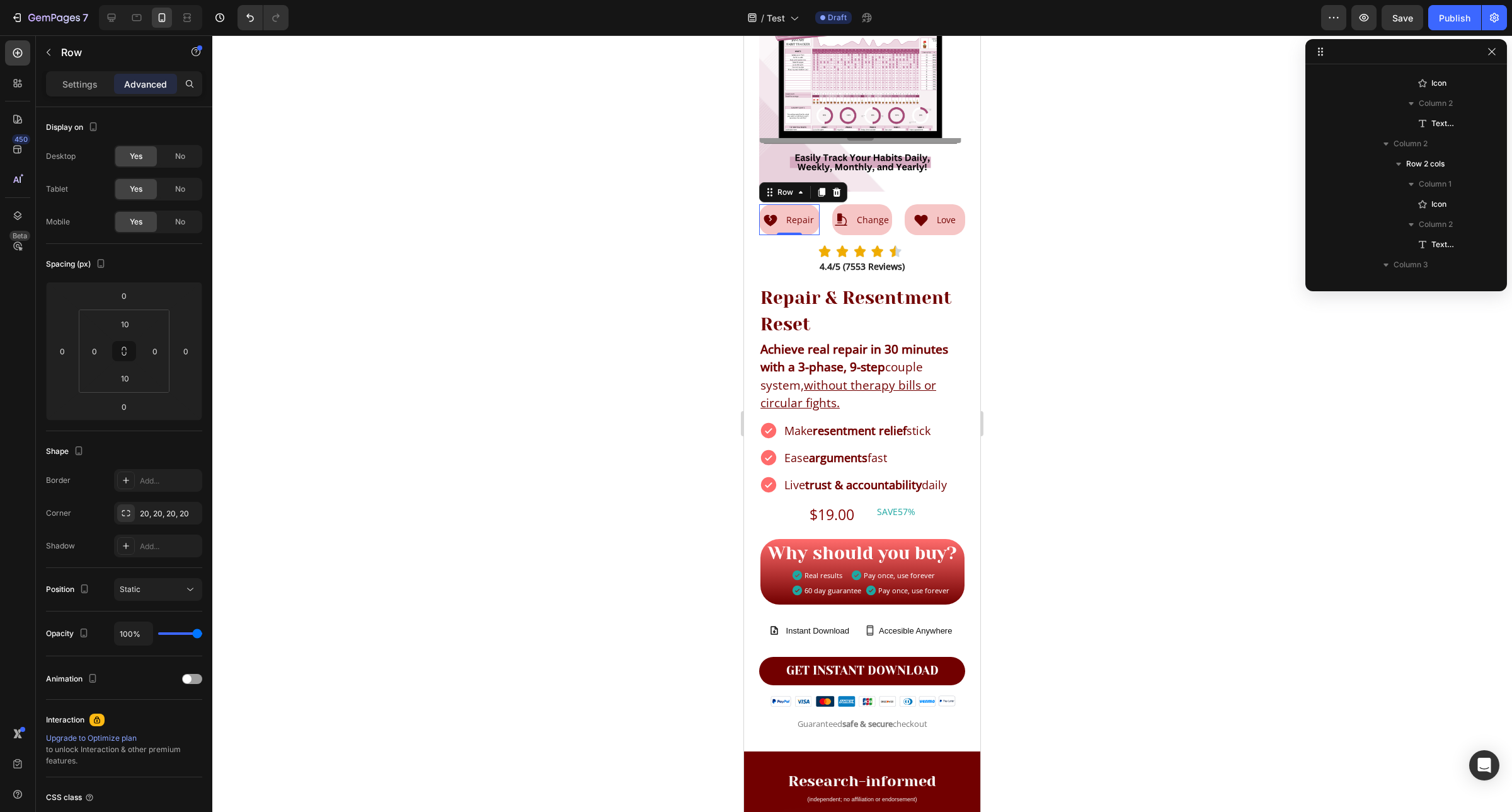
scroll to position [158, 0]
click at [841, 218] on div "Icon Change Text Block Row" at bounding box center [862, 219] width 60 height 31
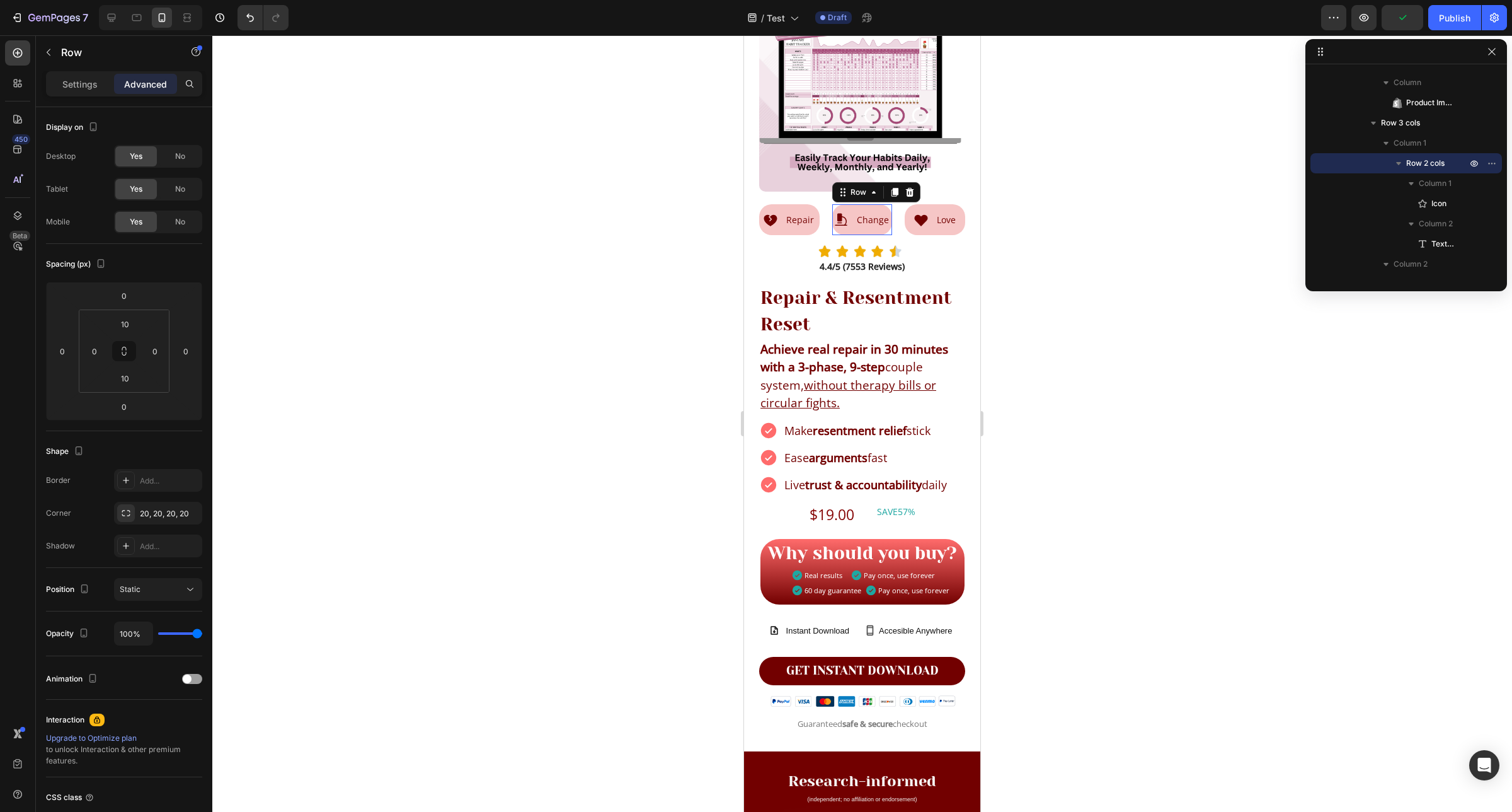
scroll to position [279, 0]
click at [788, 218] on div "Icon Repair Text Block Row" at bounding box center [789, 219] width 60 height 31
click at [857, 212] on p "Change" at bounding box center [873, 219] width 32 height 16
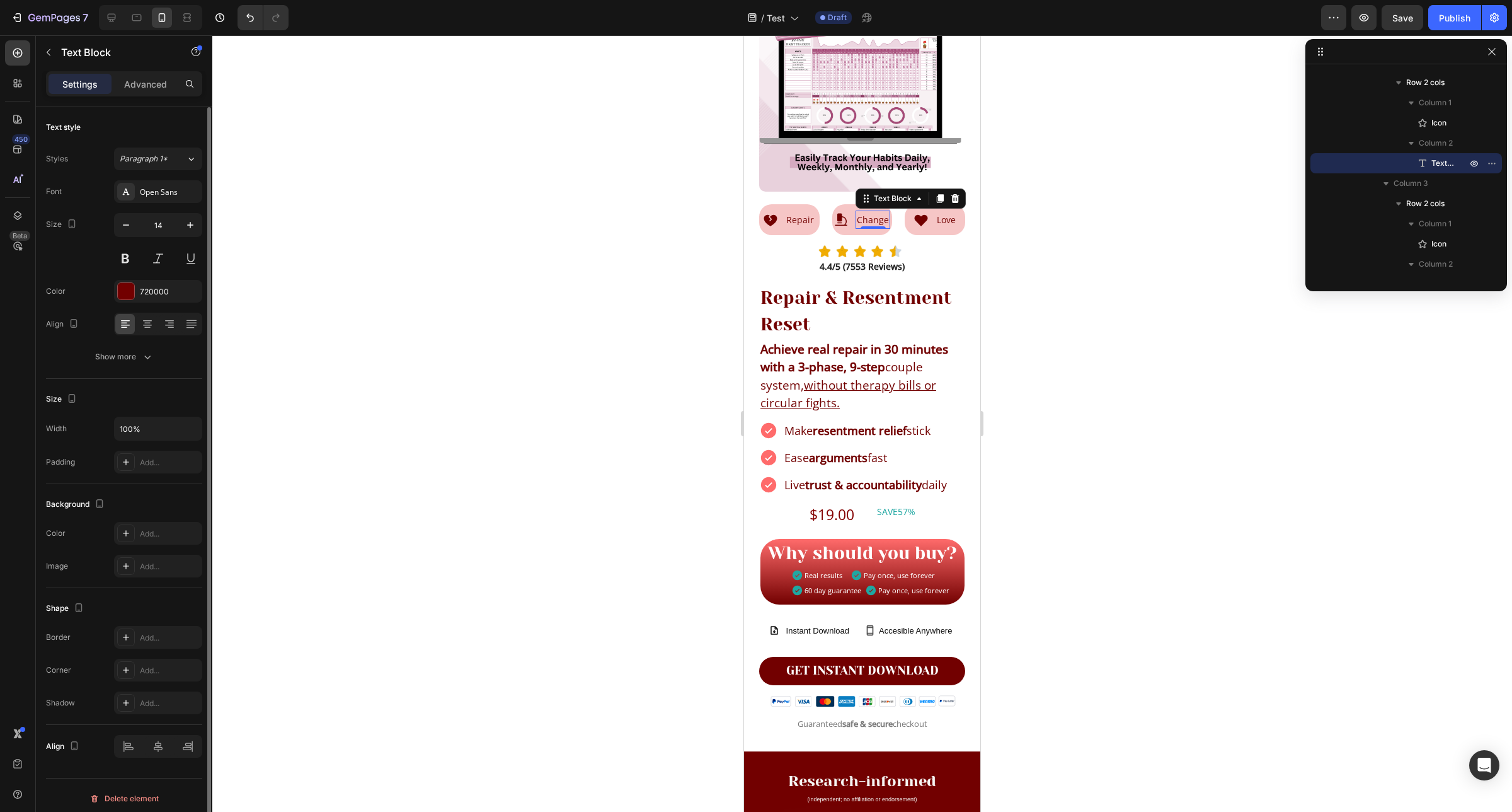
scroll to position [8, 0]
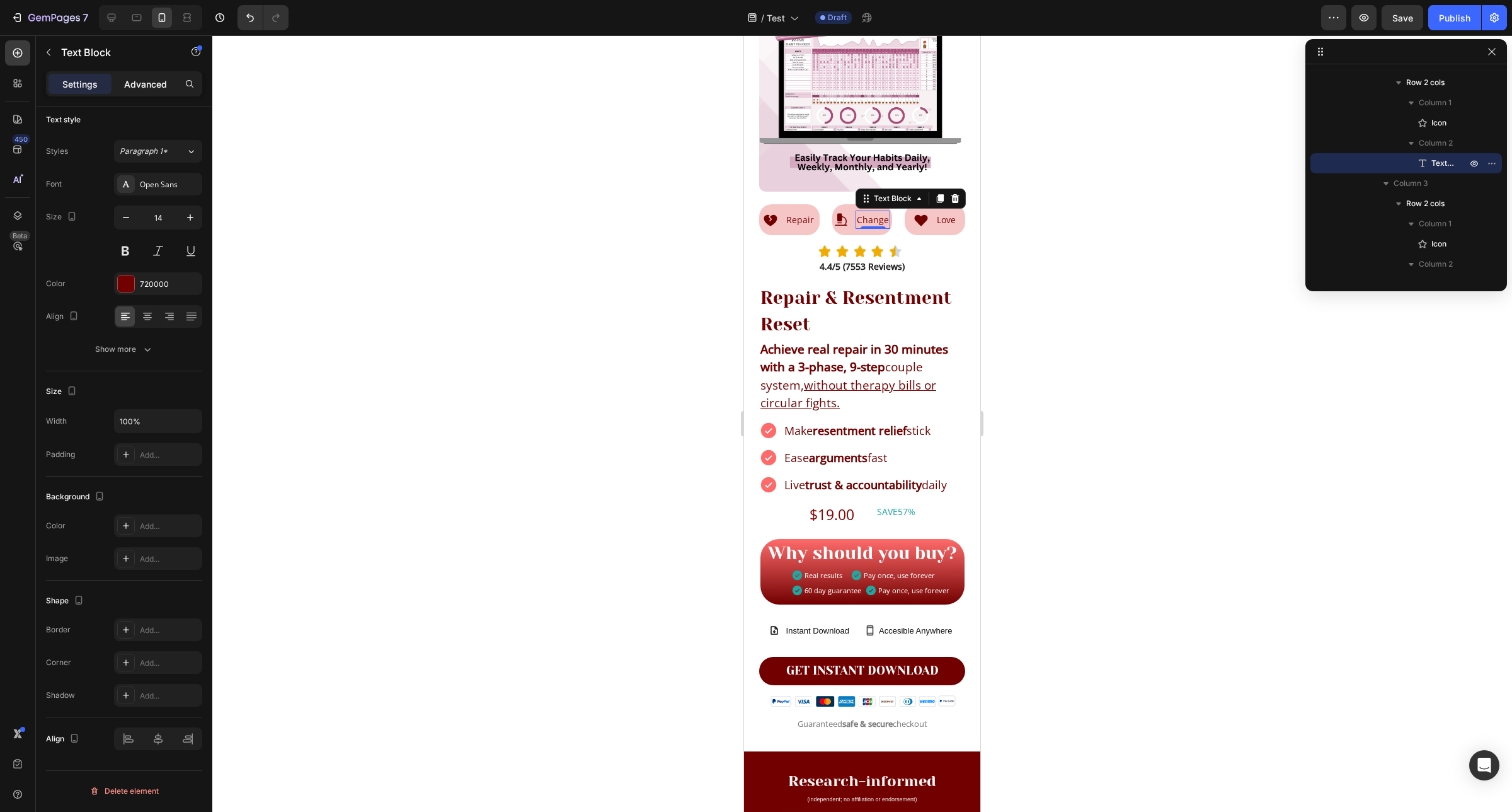
click at [136, 90] on p "Advanced" at bounding box center [145, 84] width 43 height 14
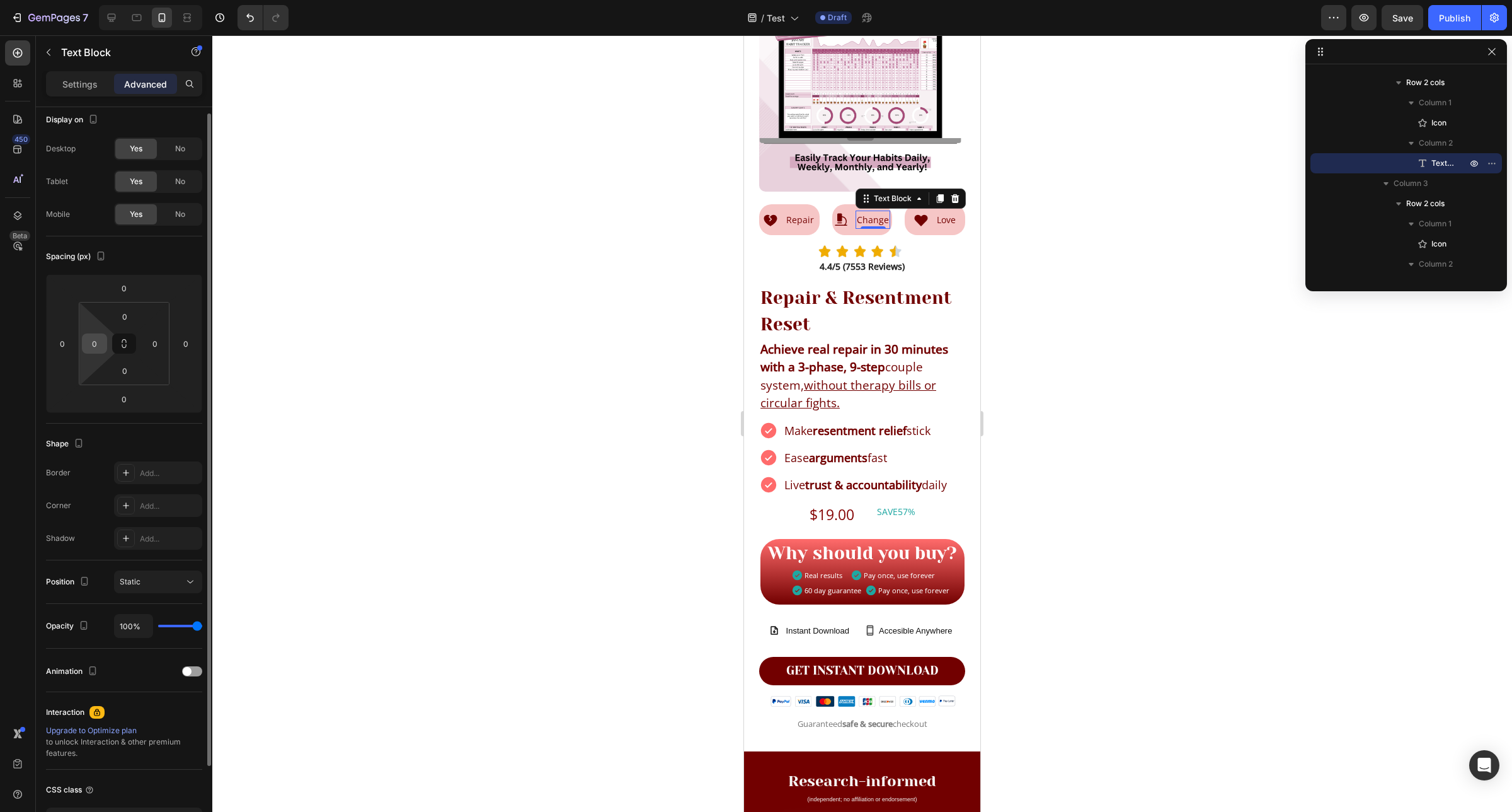
click at [102, 341] on div "0" at bounding box center [94, 343] width 25 height 20
click at [99, 345] on input "0" at bounding box center [94, 343] width 19 height 19
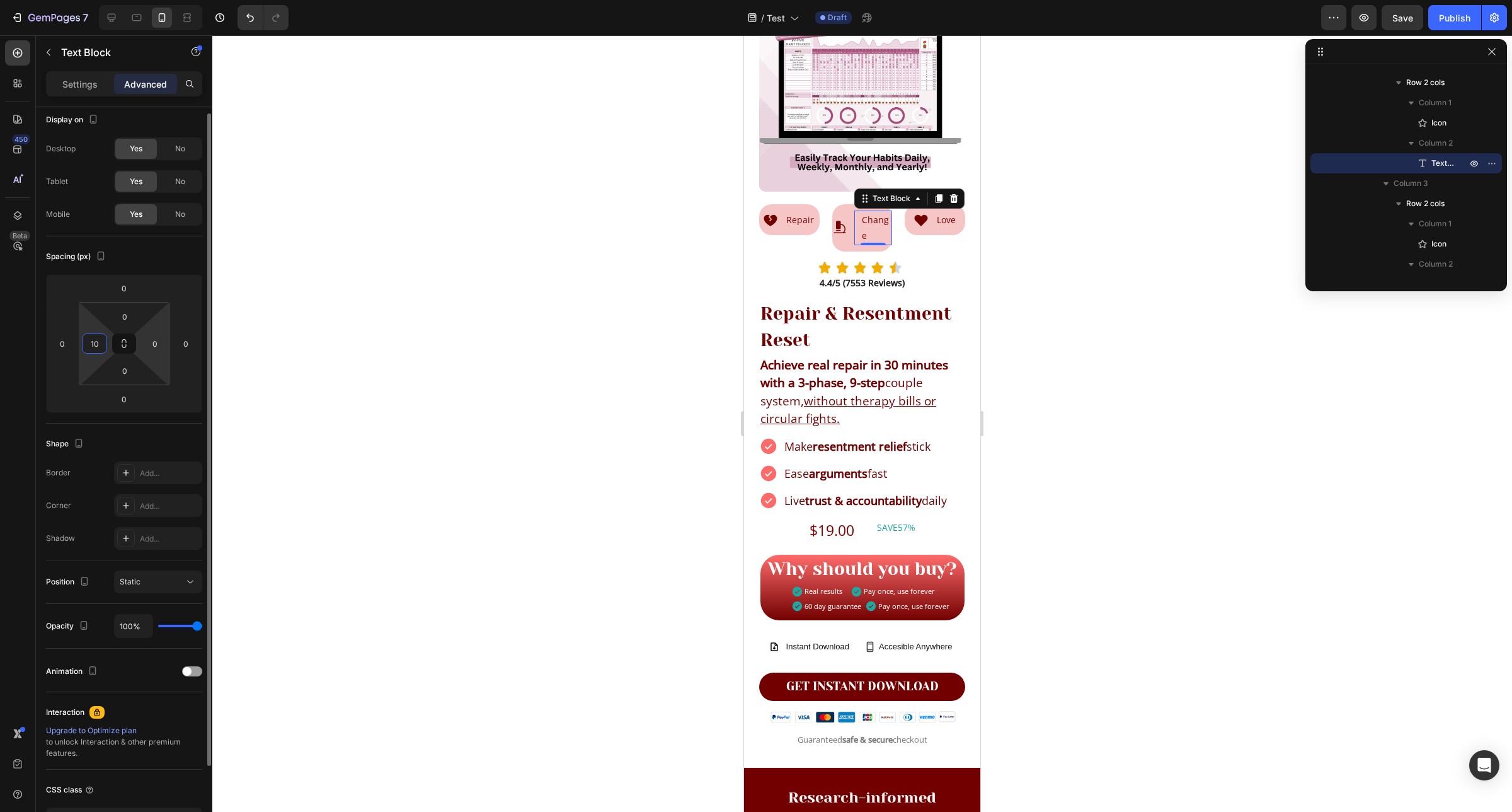
type input "1"
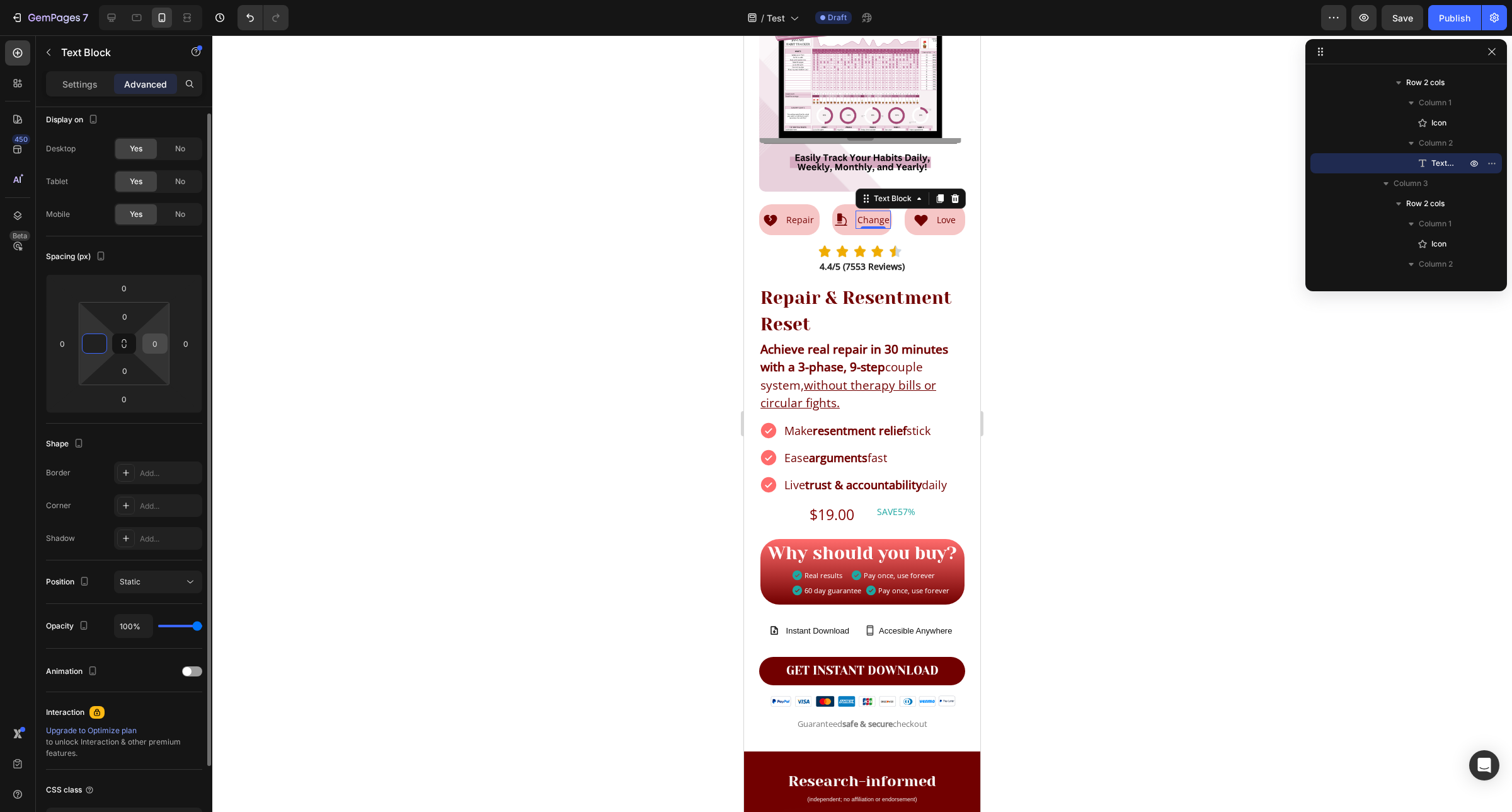
click at [162, 347] on input "0" at bounding box center [154, 343] width 19 height 19
type input "0"
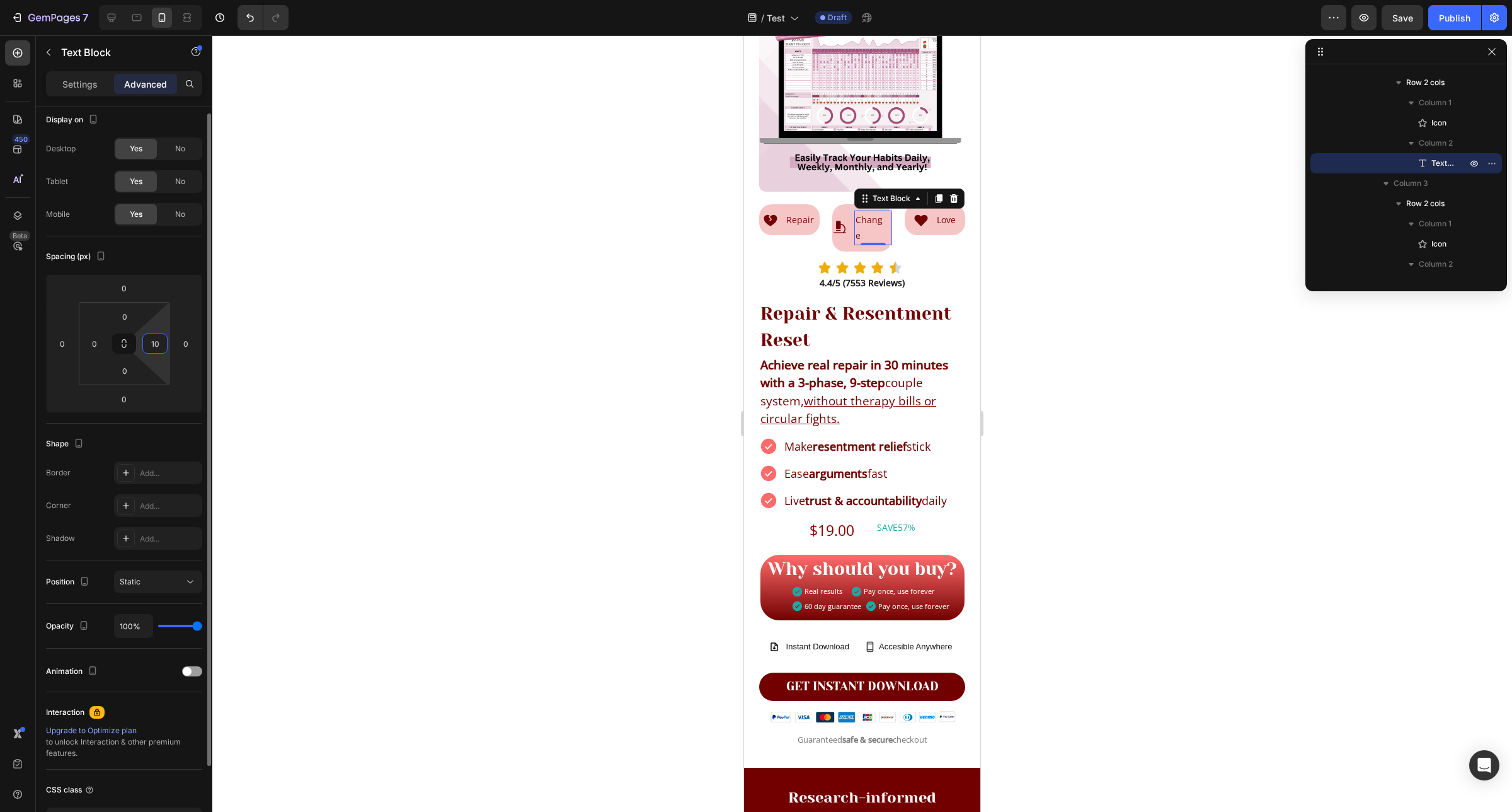
type input "1"
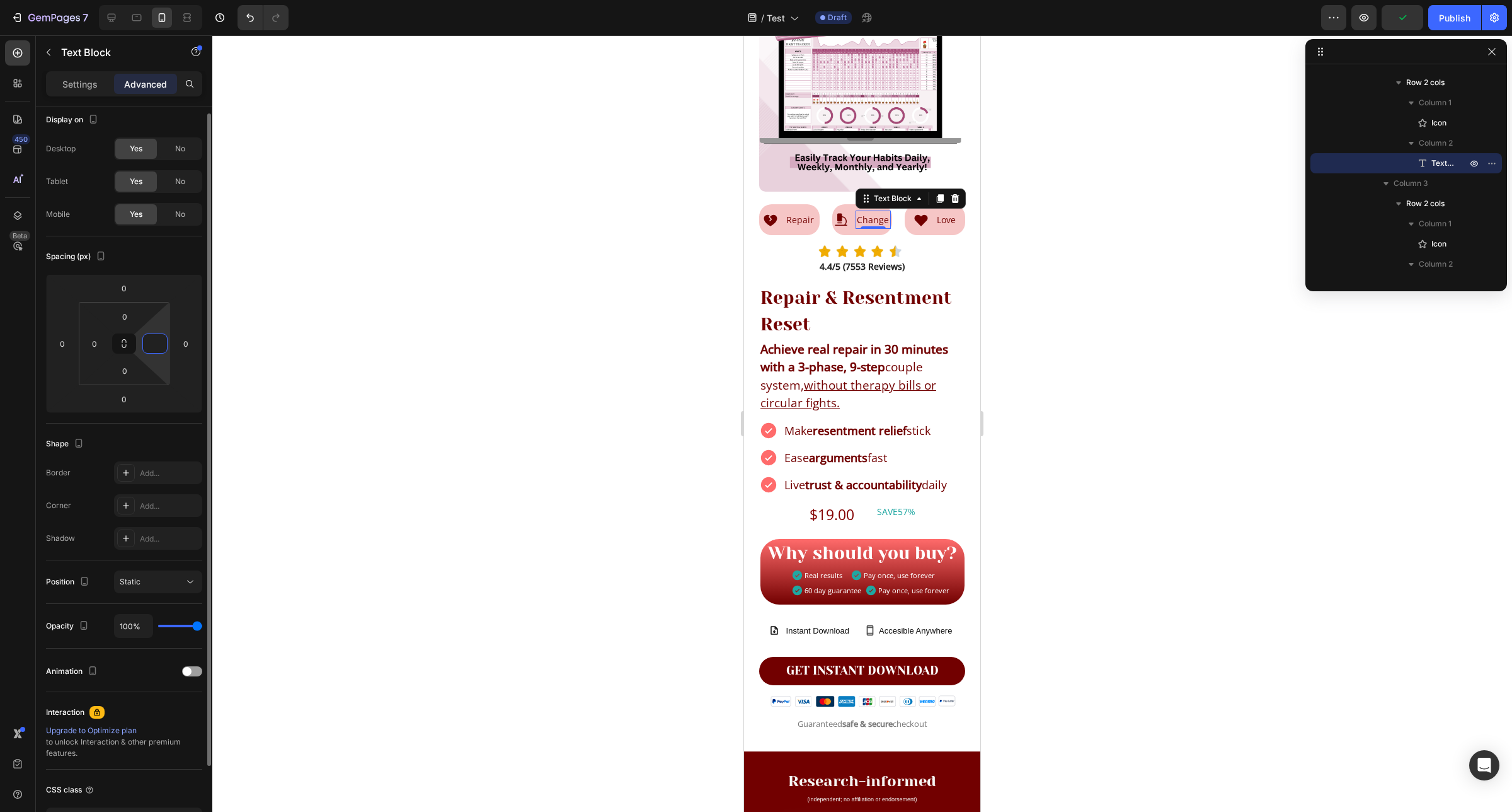
type input "5"
type input "0"
click at [392, 340] on div at bounding box center [862, 423] width 1300 height 777
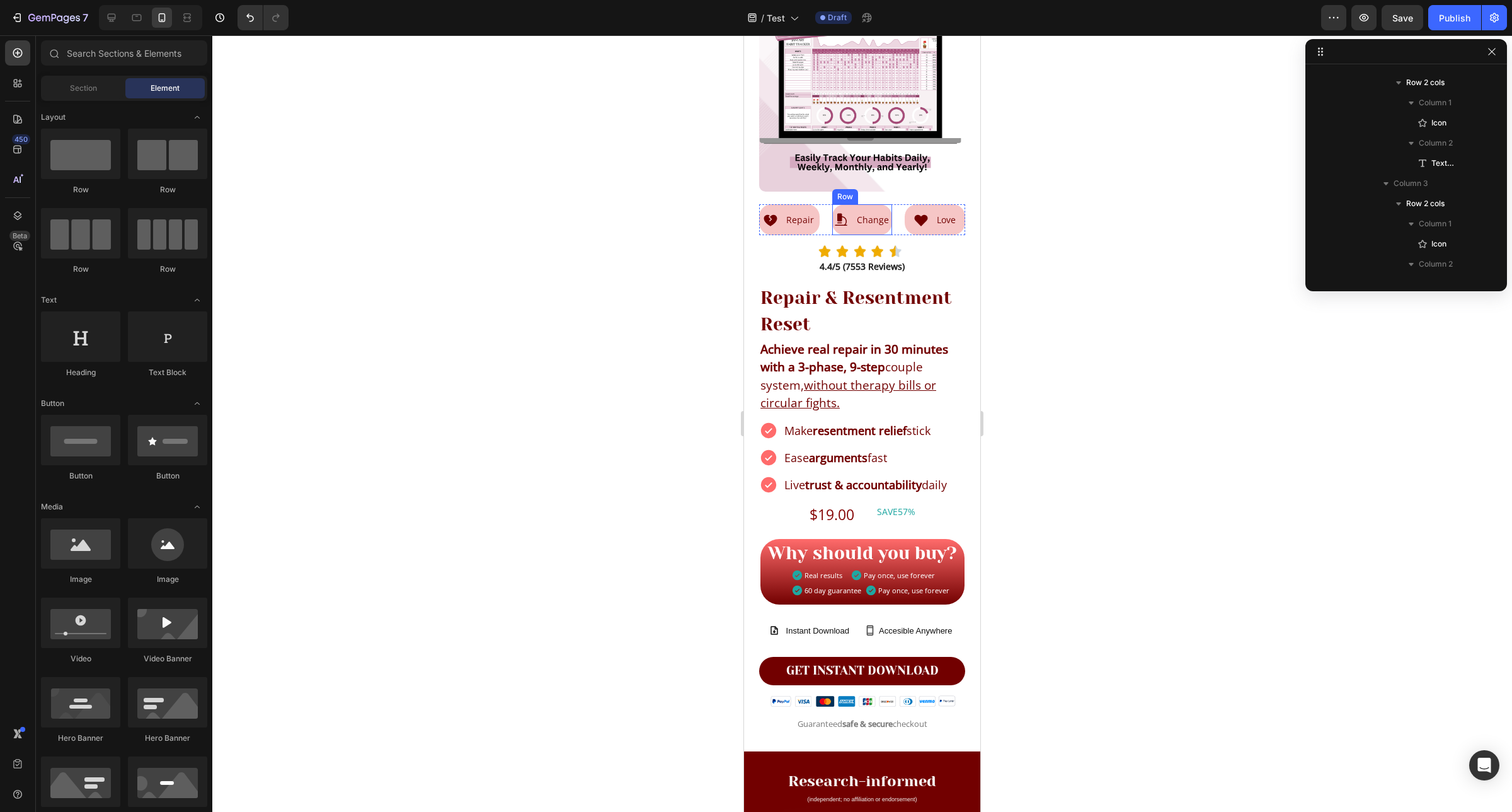
click at [846, 218] on div "Icon Change Text Block Row" at bounding box center [862, 219] width 60 height 31
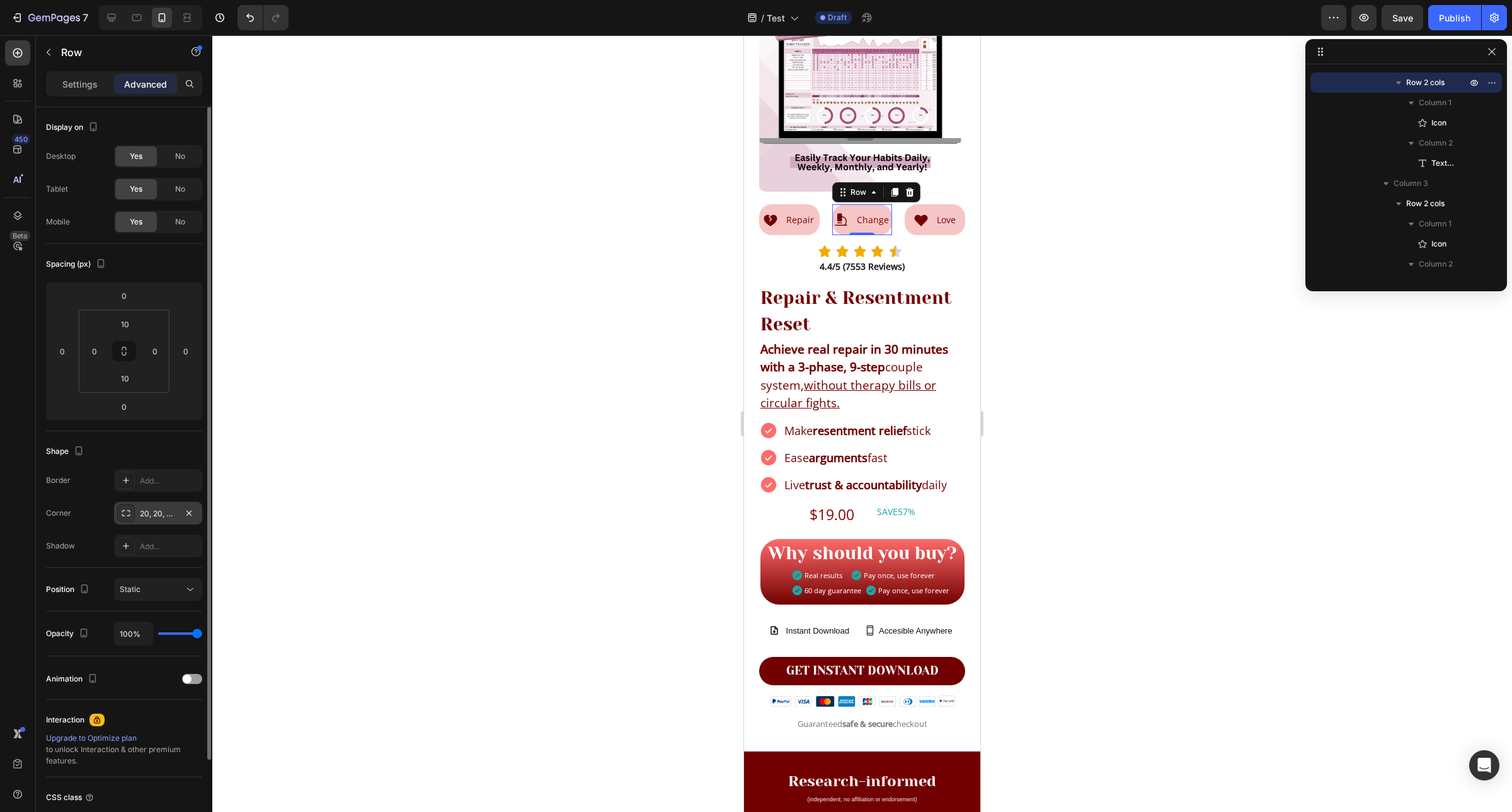
click at [165, 517] on div "20, 20, 20, 20" at bounding box center [158, 513] width 37 height 11
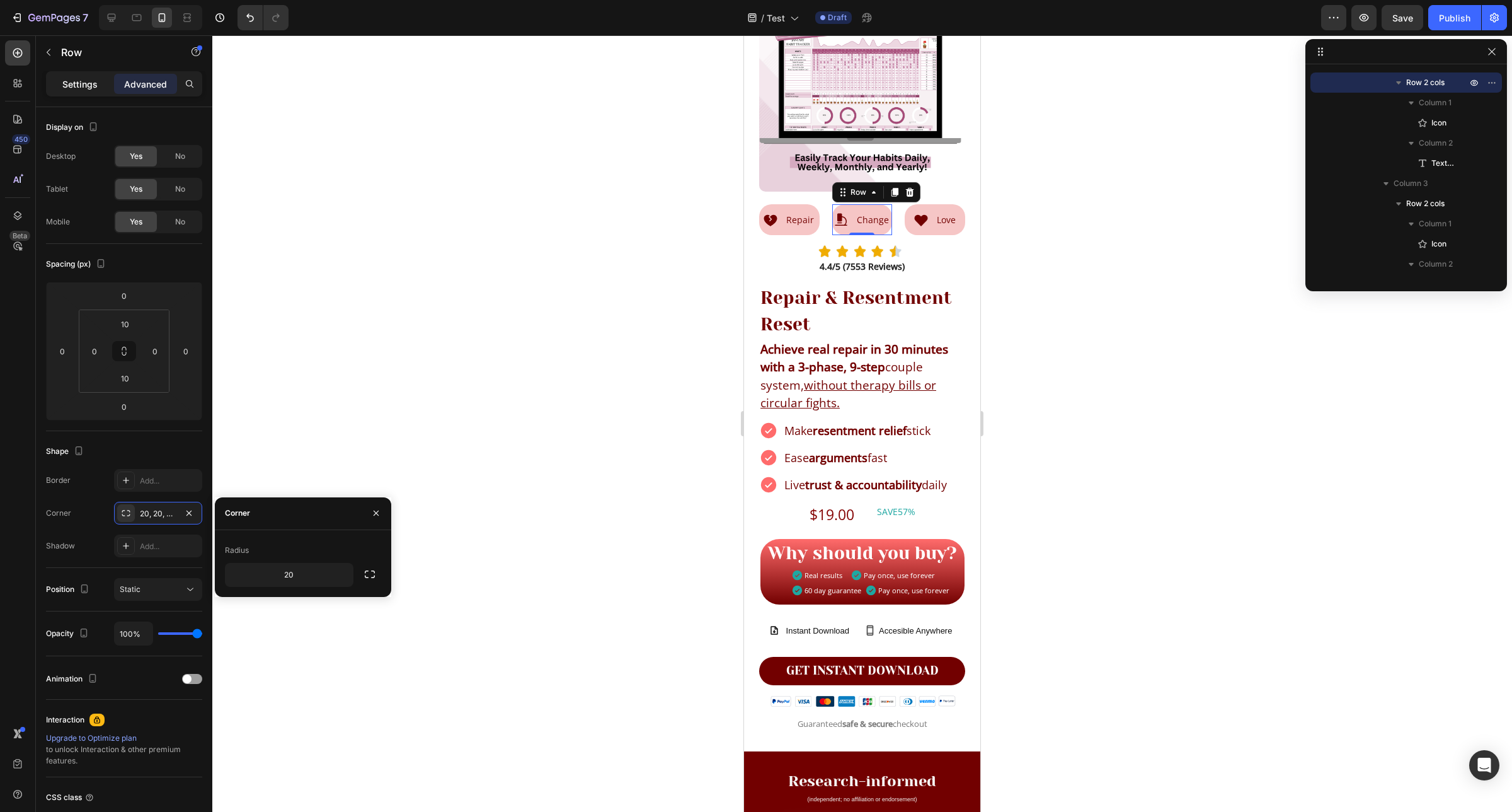
click at [66, 85] on p "Settings" at bounding box center [80, 84] width 35 height 14
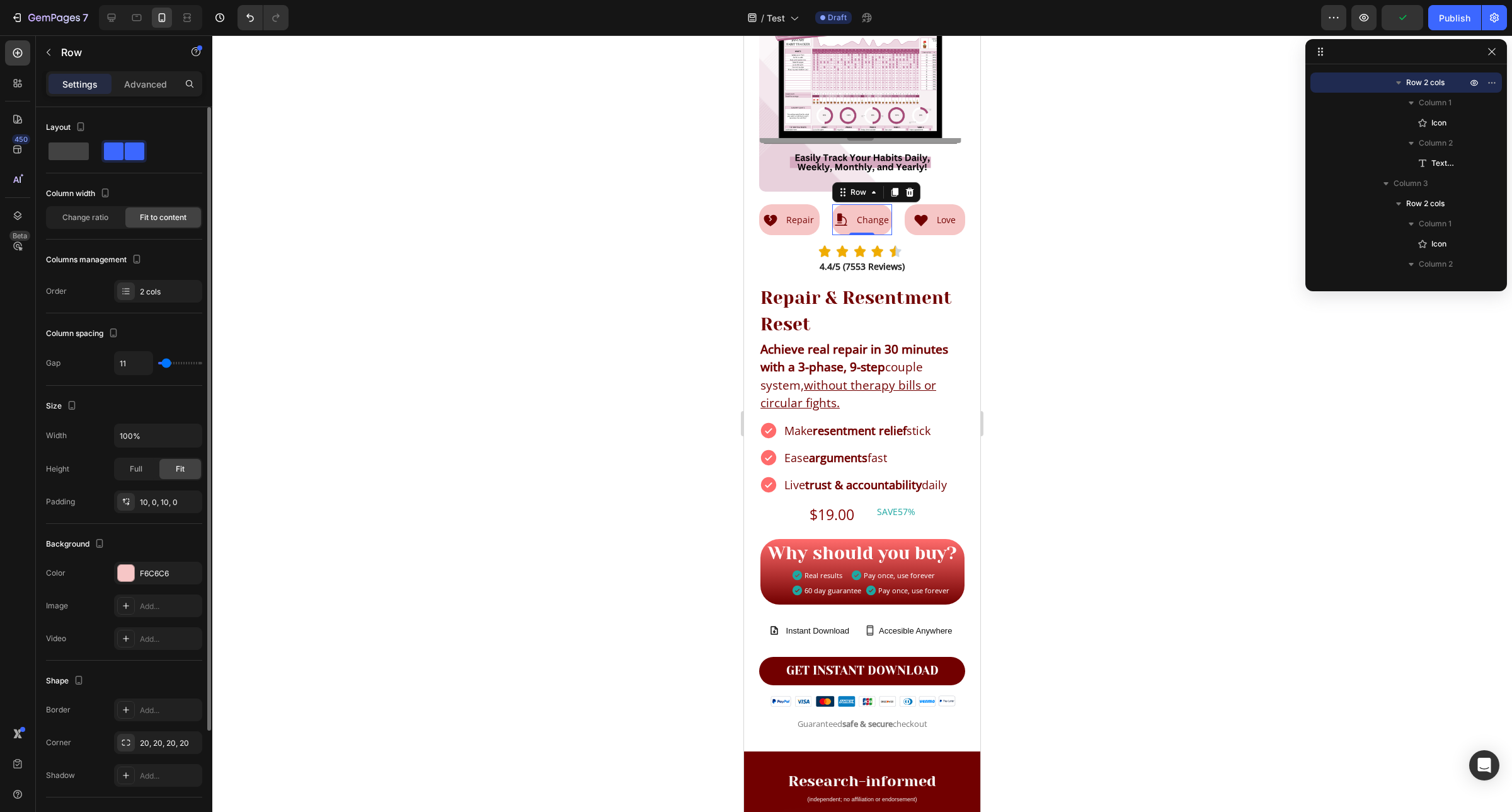
type input "5"
type input "2"
type input "0"
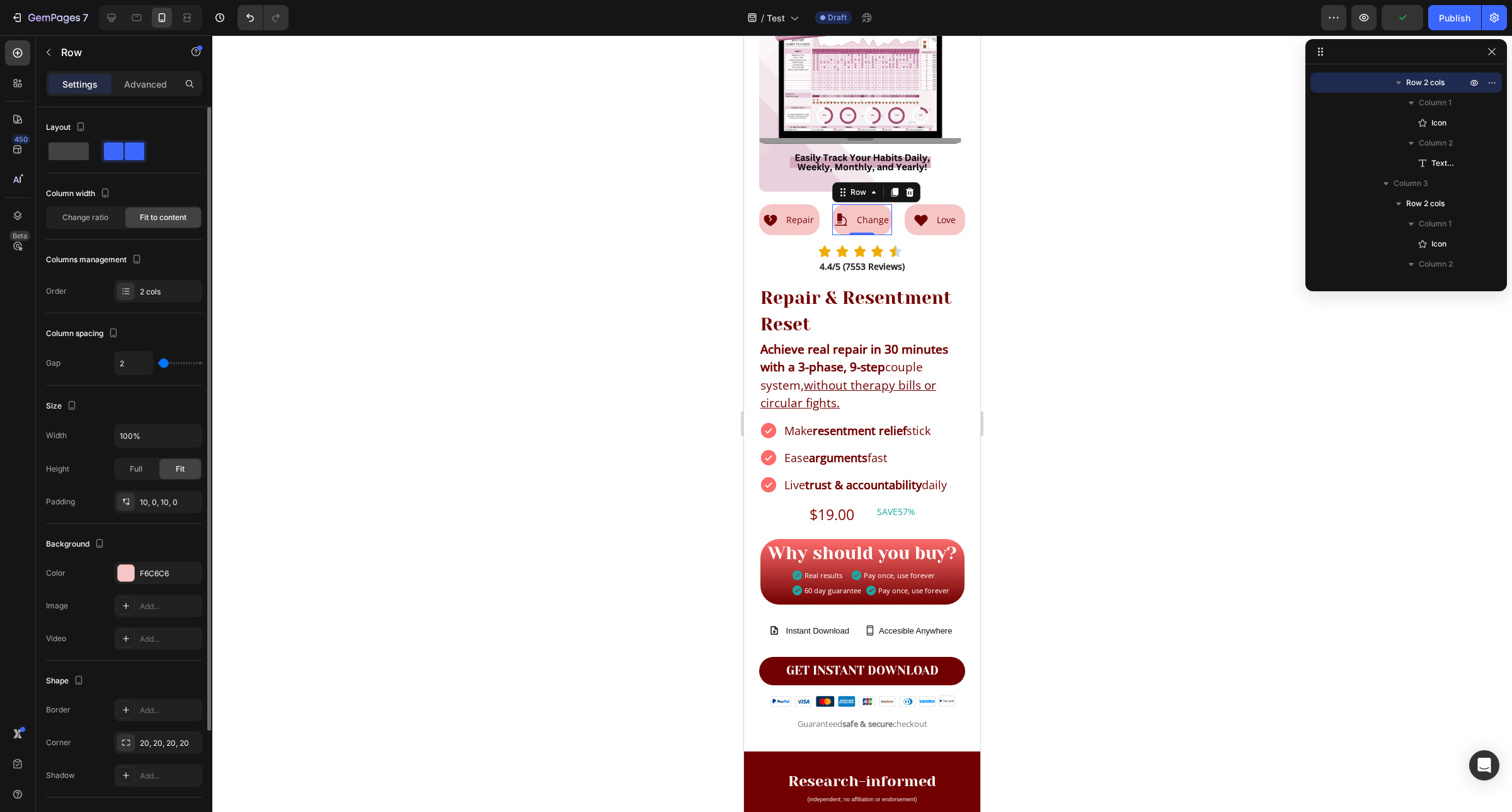
type input "0"
type input "2"
drag, startPoint x: 167, startPoint y: 363, endPoint x: 645, endPoint y: 295, distance: 482.8
type input "8"
click at [165, 365] on input "range" at bounding box center [180, 362] width 44 height 2
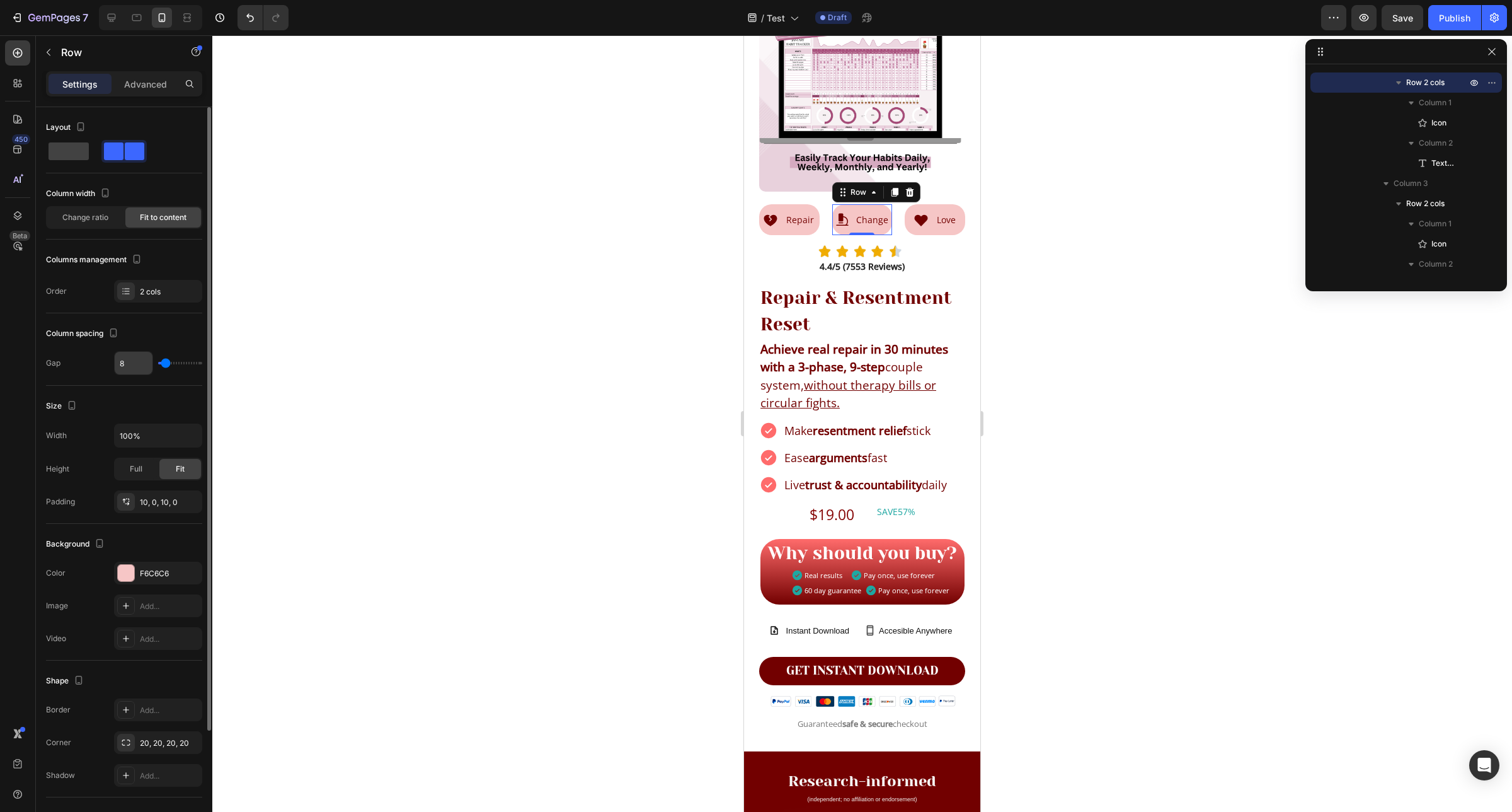
click at [126, 361] on input "8" at bounding box center [133, 363] width 38 height 23
type input "2"
click at [468, 326] on div at bounding box center [862, 423] width 1300 height 777
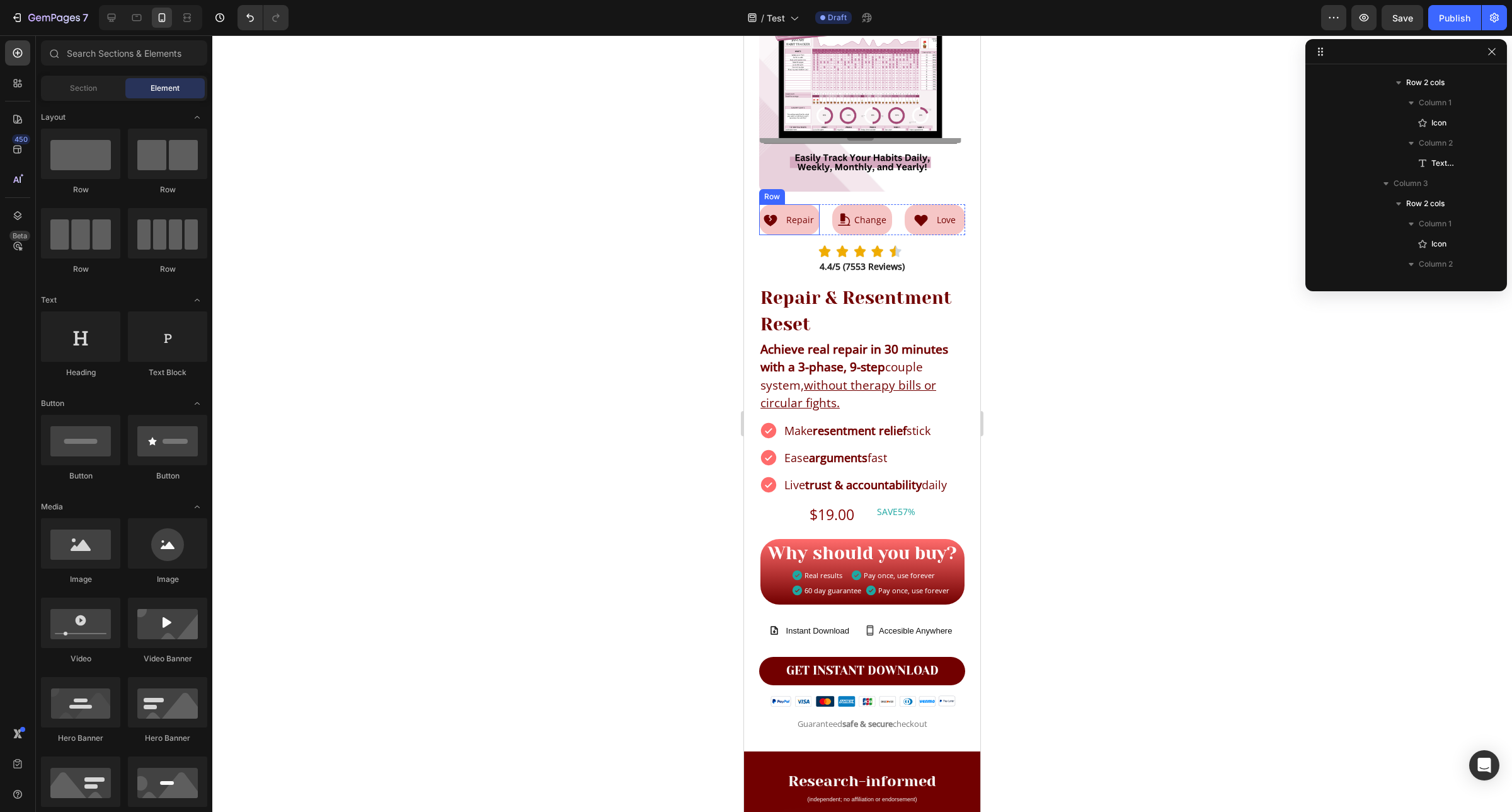
click at [782, 212] on div "Icon Repair Text Block Row" at bounding box center [789, 219] width 60 height 31
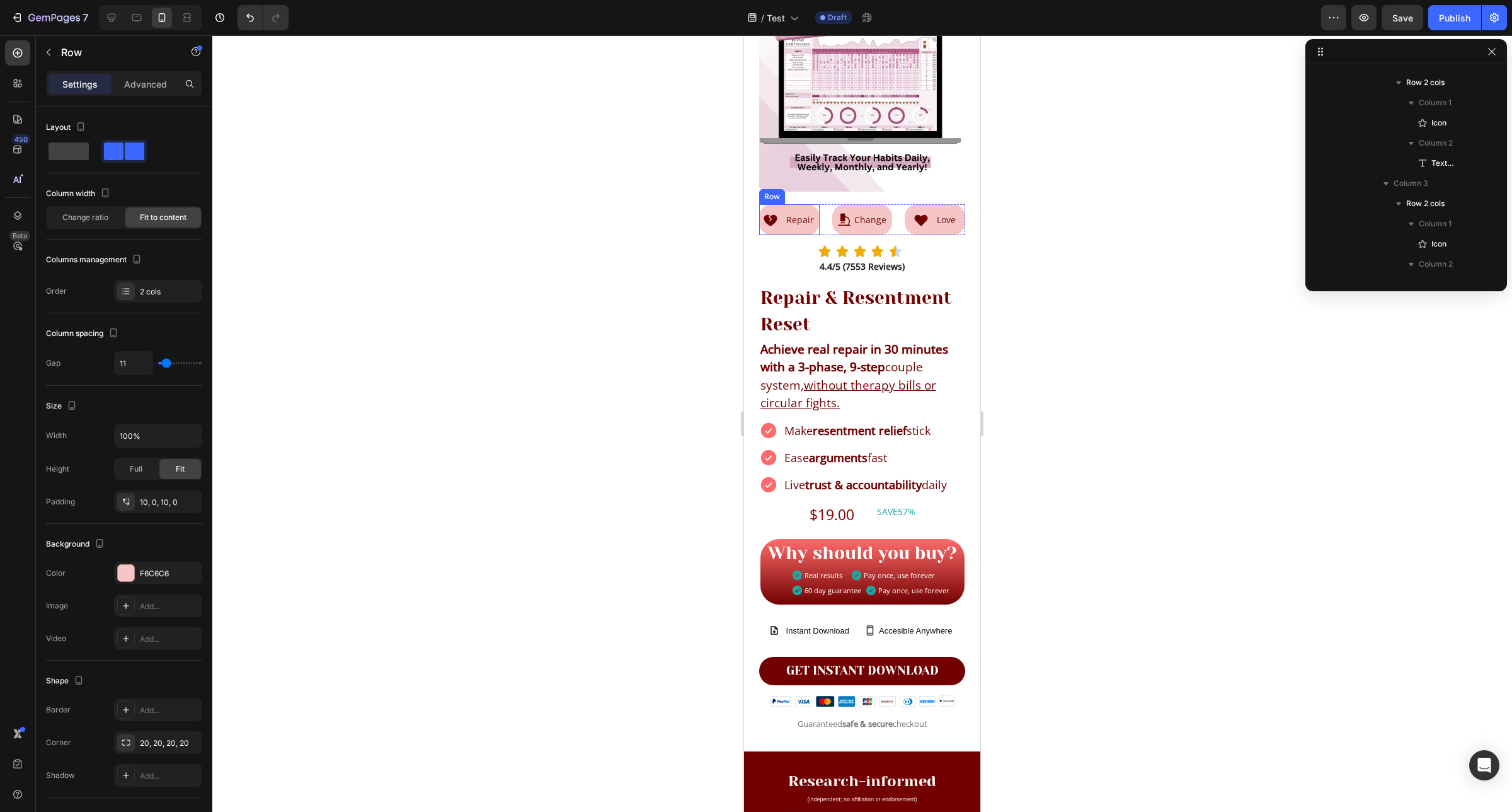
scroll to position [158, 0]
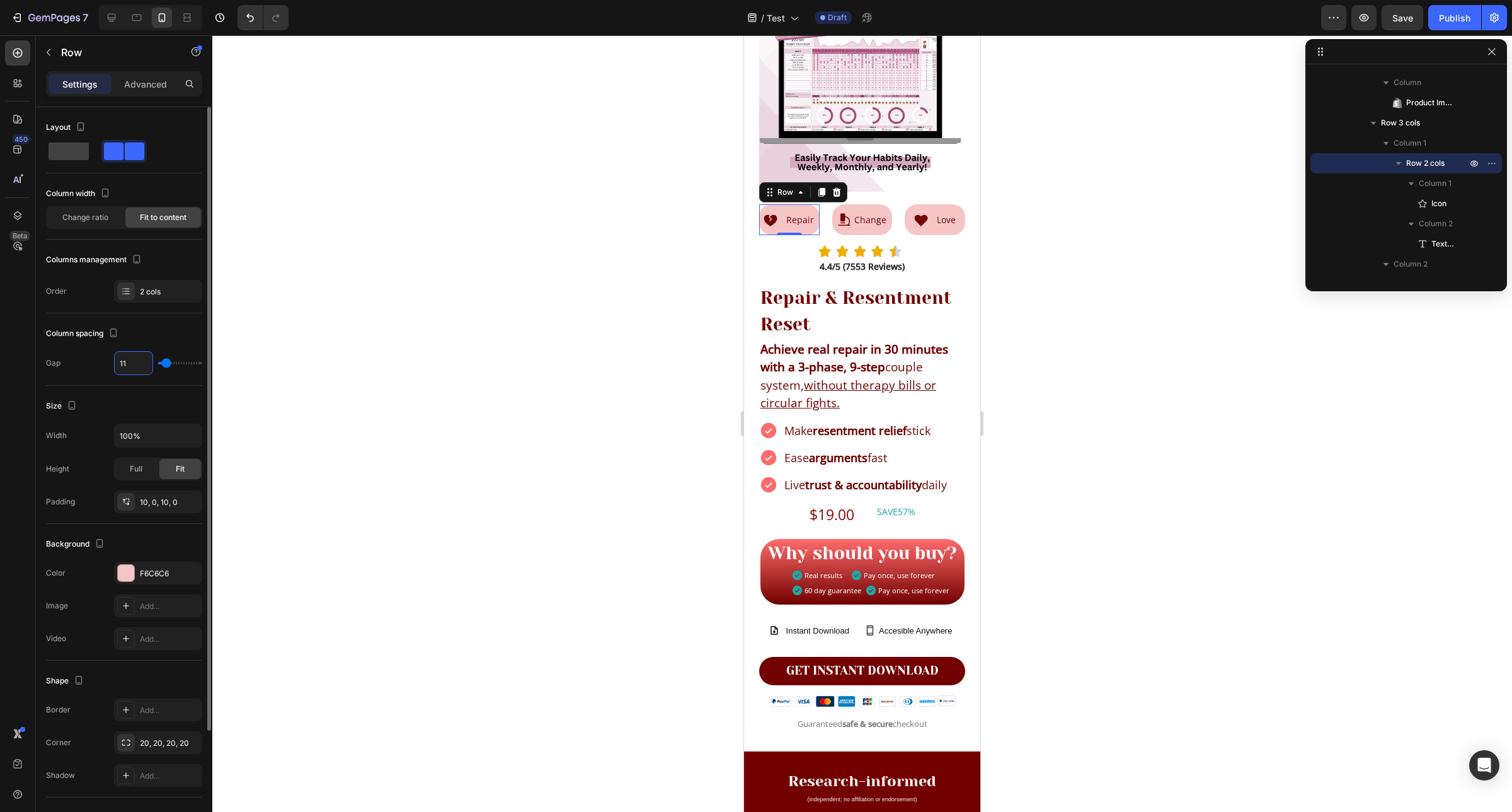
click at [127, 367] on input "11" at bounding box center [133, 363] width 38 height 23
type input "2"
click at [922, 214] on div "Icon Love Text Block Row" at bounding box center [934, 219] width 60 height 31
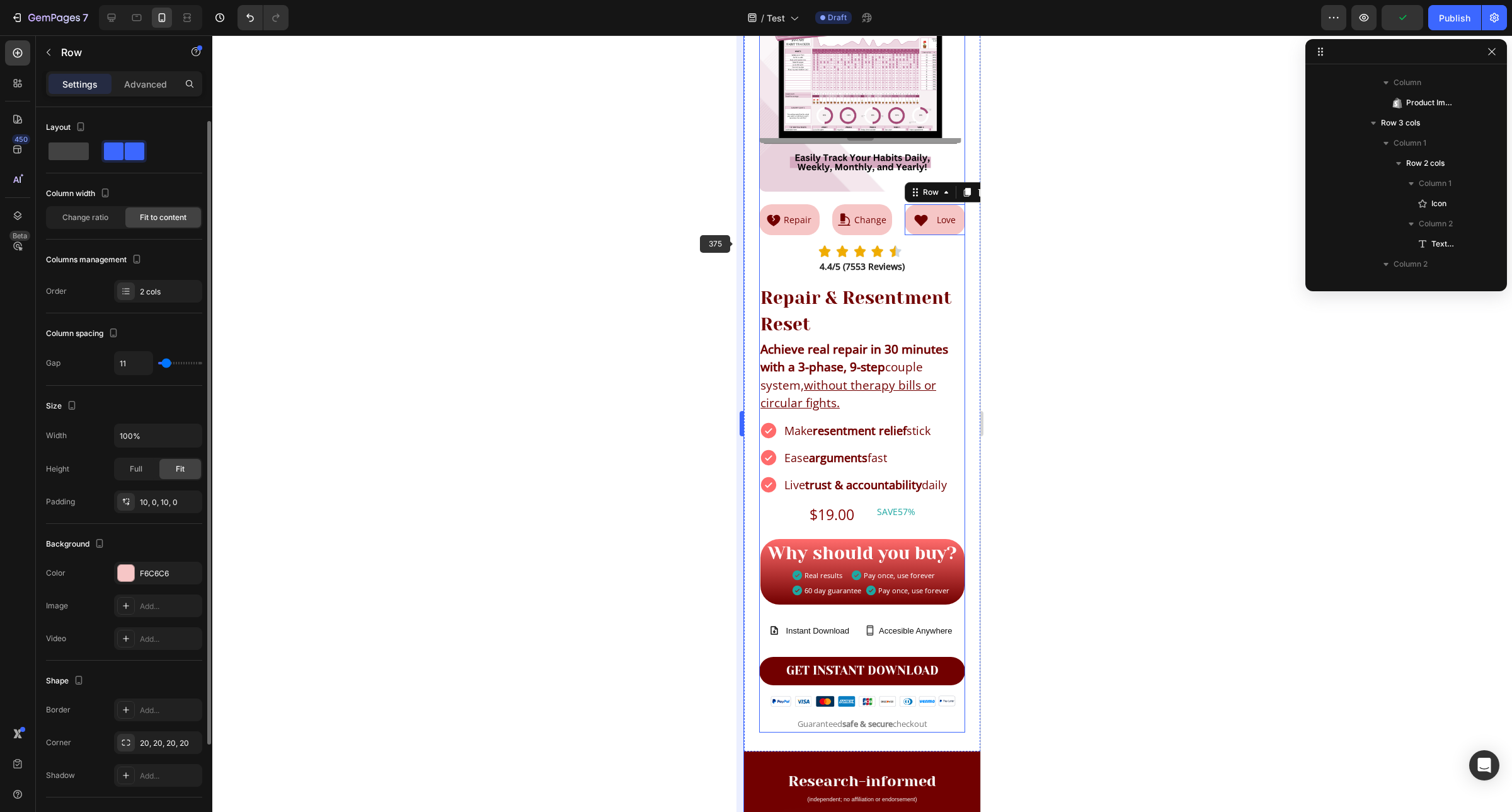
scroll to position [400, 0]
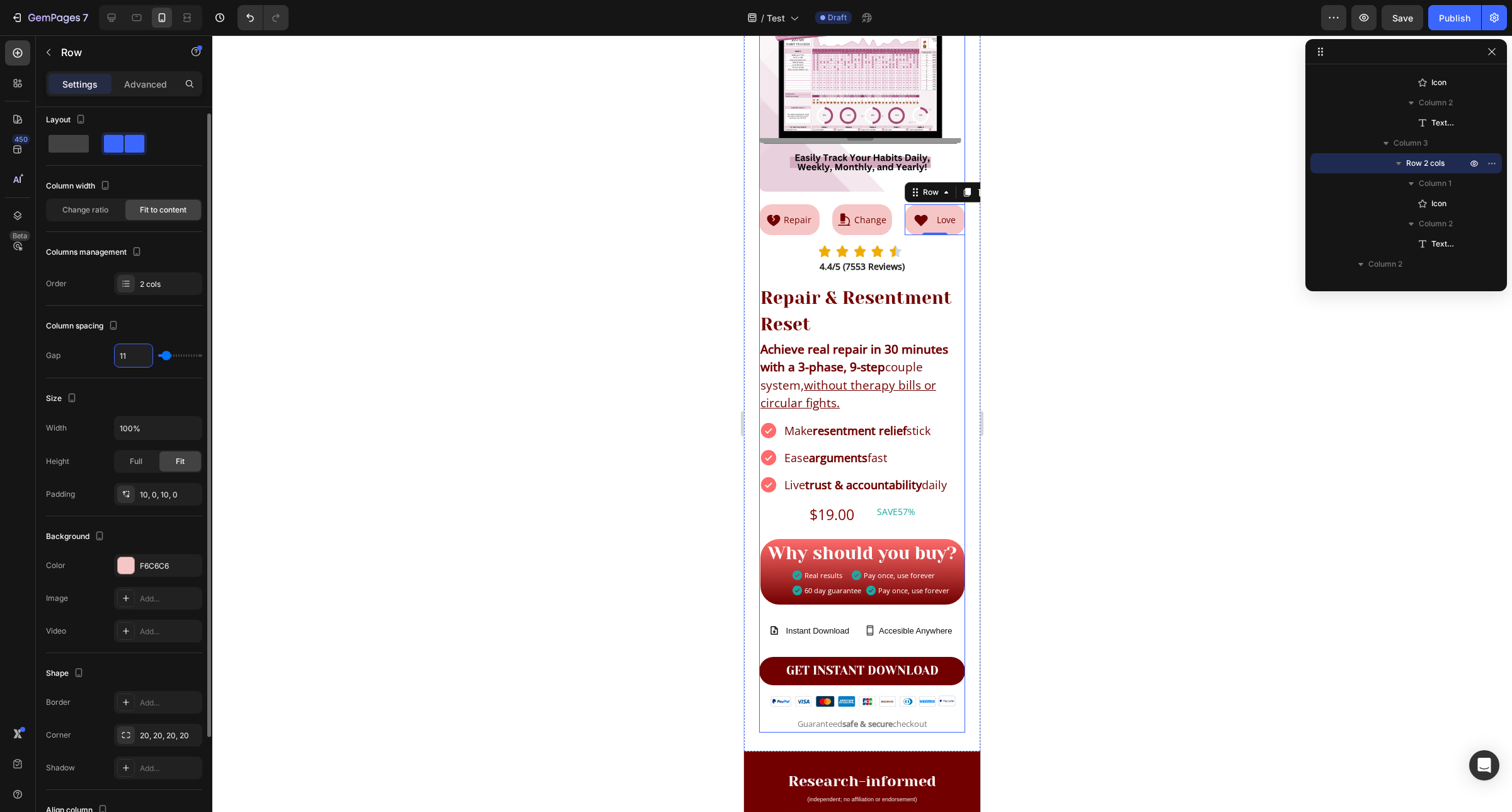
click at [130, 355] on input "11" at bounding box center [133, 356] width 38 height 23
type input "2"
click at [1081, 343] on div at bounding box center [862, 423] width 1300 height 777
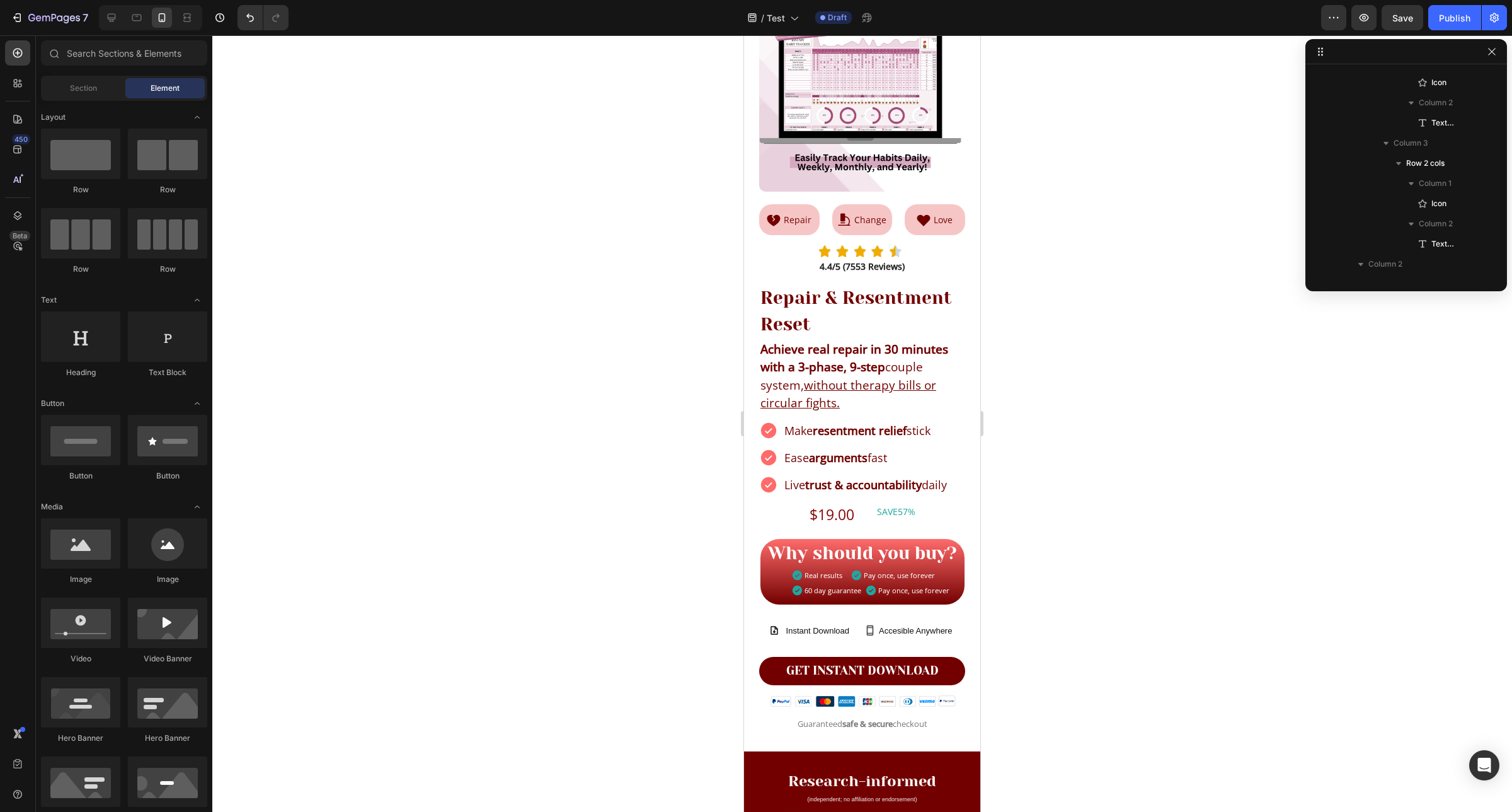
click at [1224, 232] on div at bounding box center [862, 423] width 1300 height 777
click at [1489, 52] on icon "button" at bounding box center [1491, 51] width 10 height 10
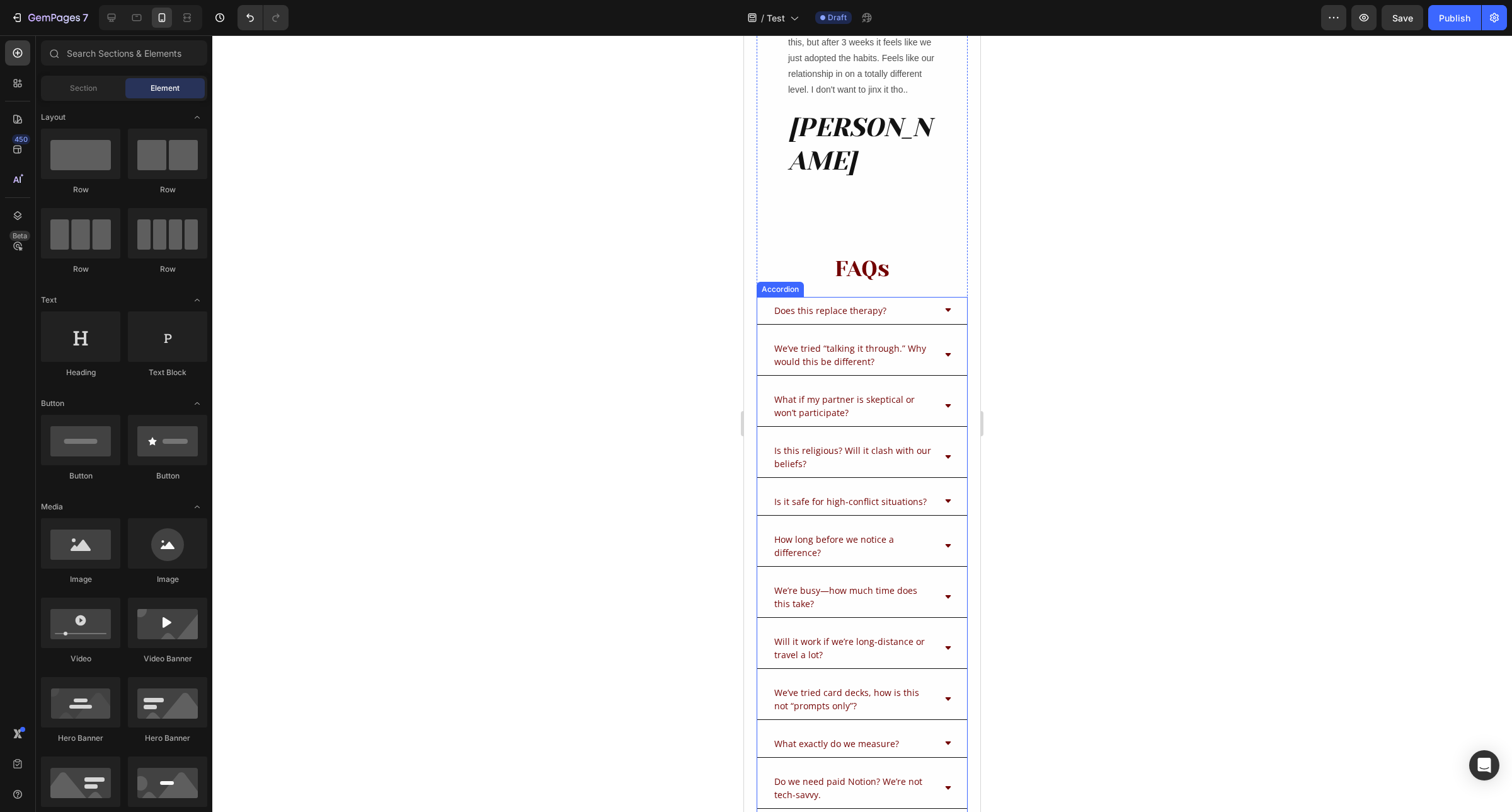
scroll to position [10556, 0]
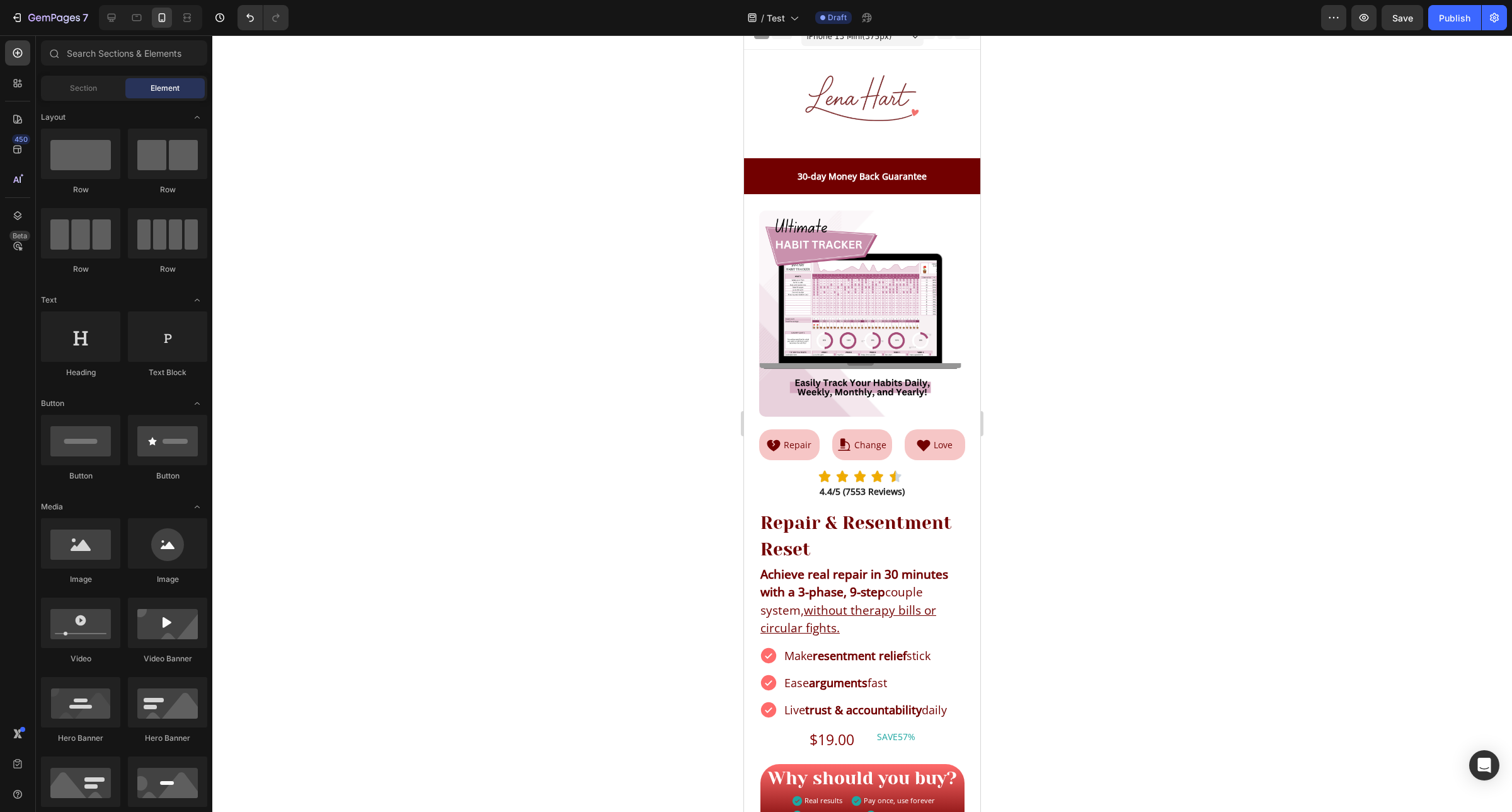
scroll to position [0, 0]
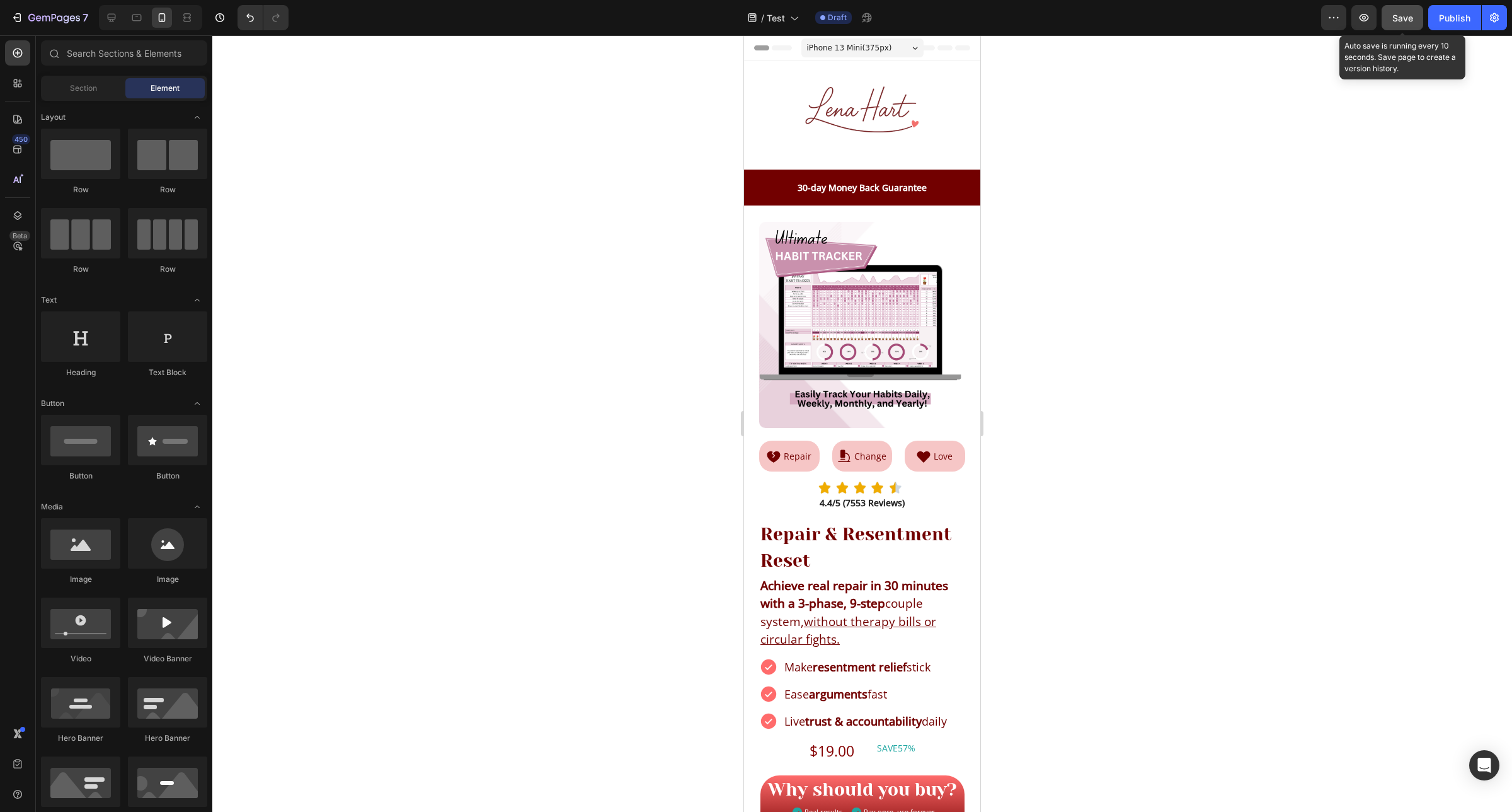
click at [1396, 14] on span "Save" at bounding box center [1403, 18] width 21 height 11
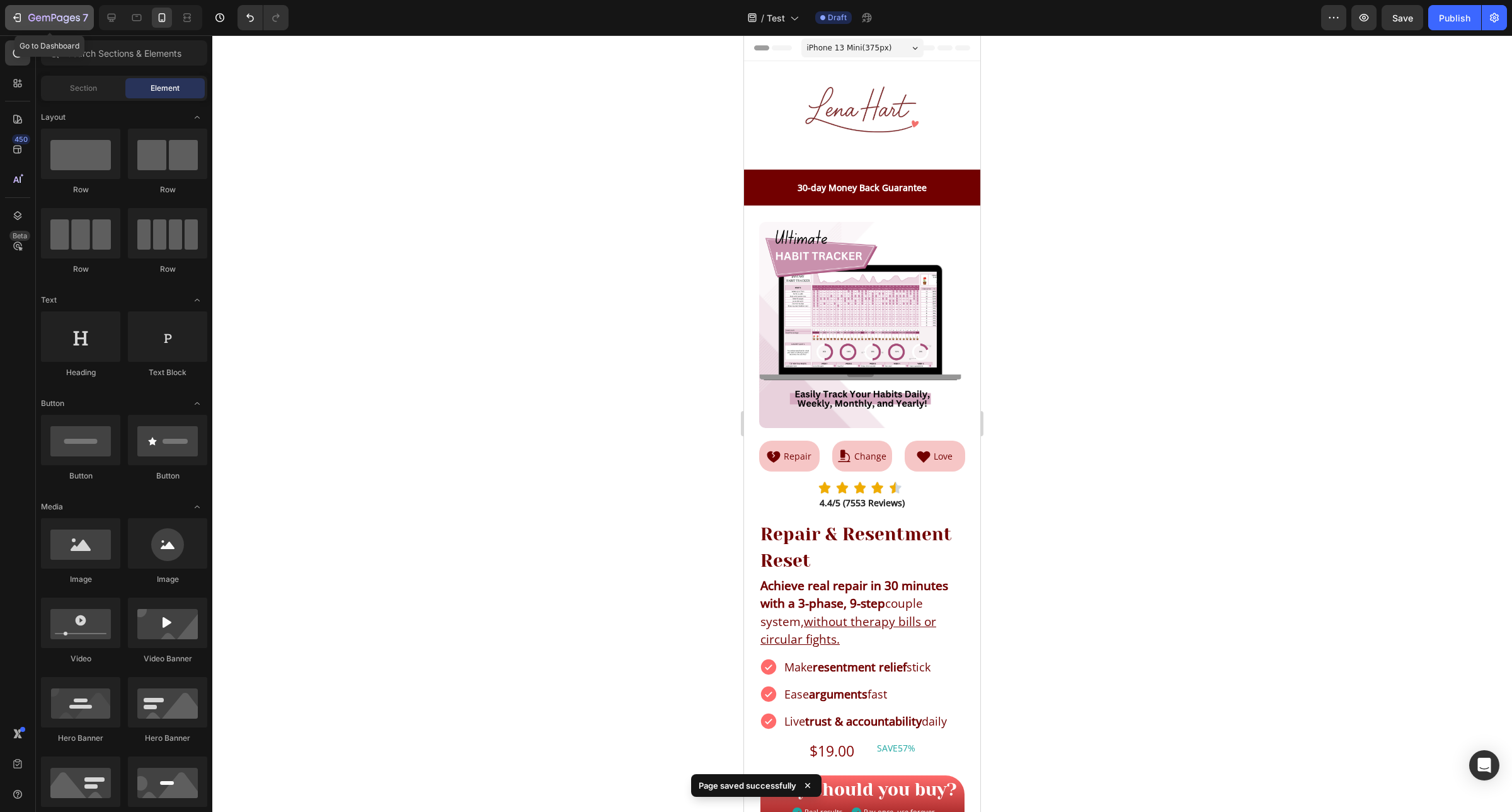
click at [49, 16] on icon "button" at bounding box center [54, 19] width 52 height 11
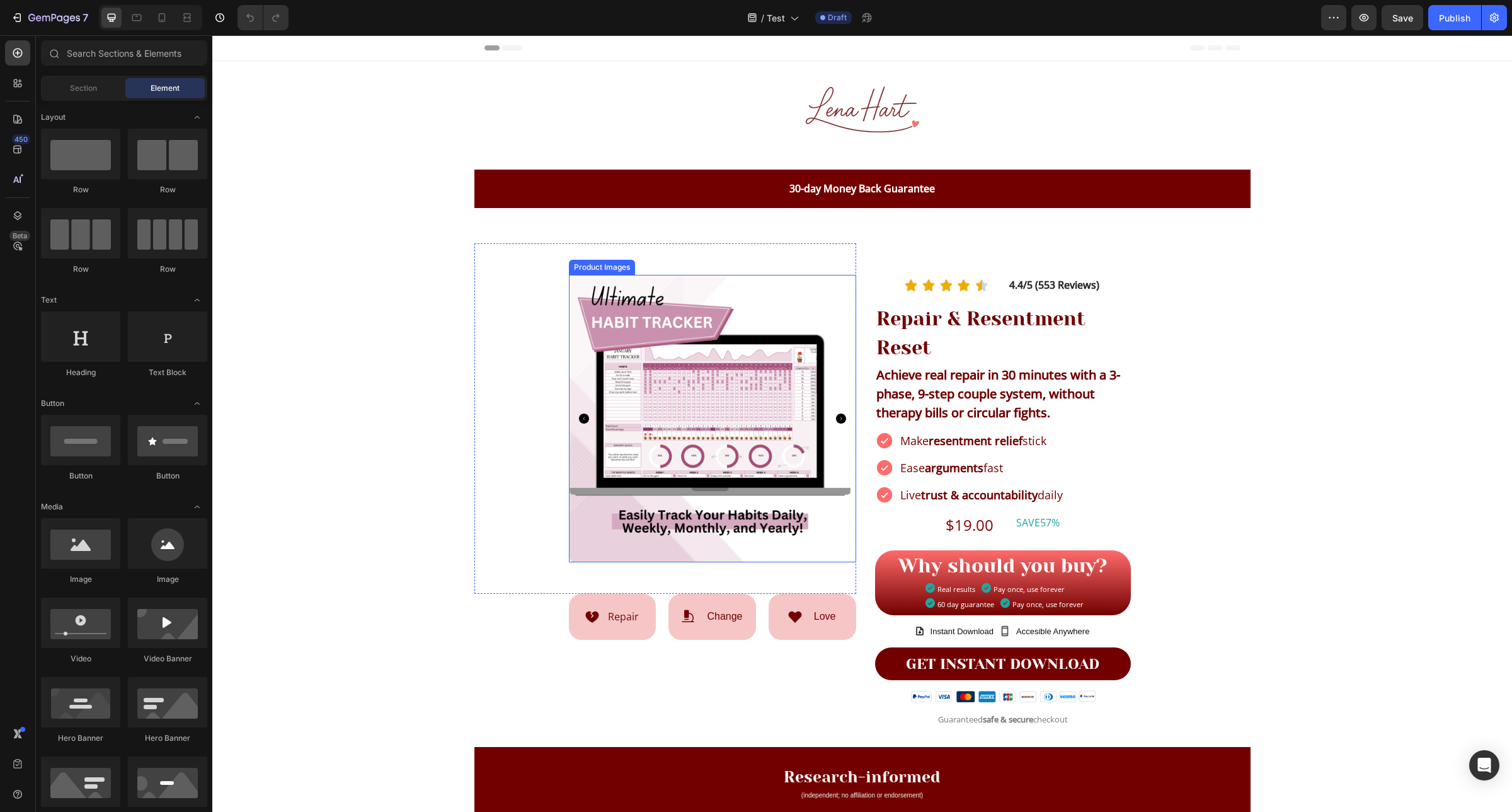
click at [658, 382] on img at bounding box center [712, 419] width 288 height 288
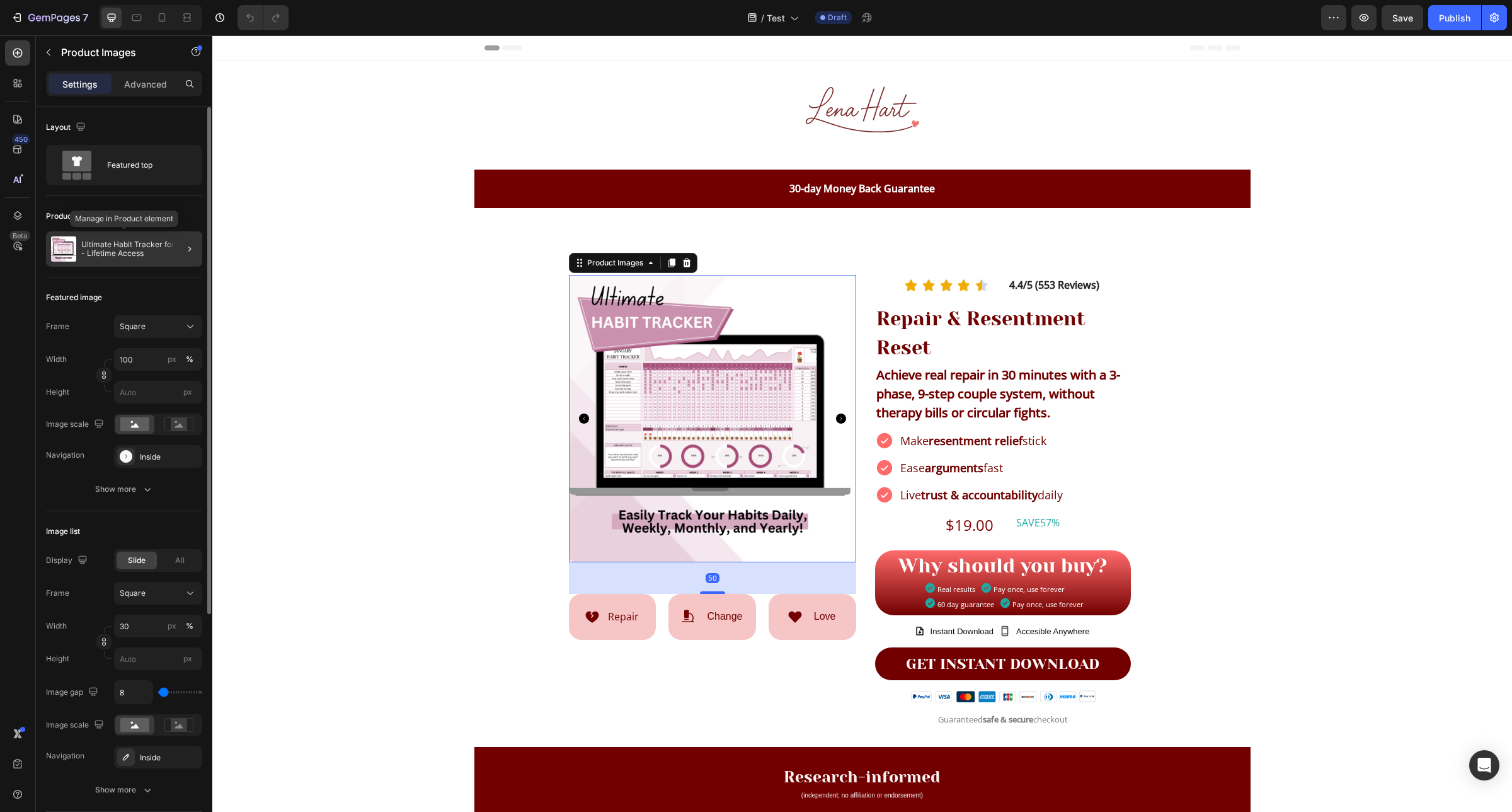
click at [153, 245] on p "Ultimate Habit Tracker for 2025 - Lifetime Access" at bounding box center [139, 249] width 116 height 17
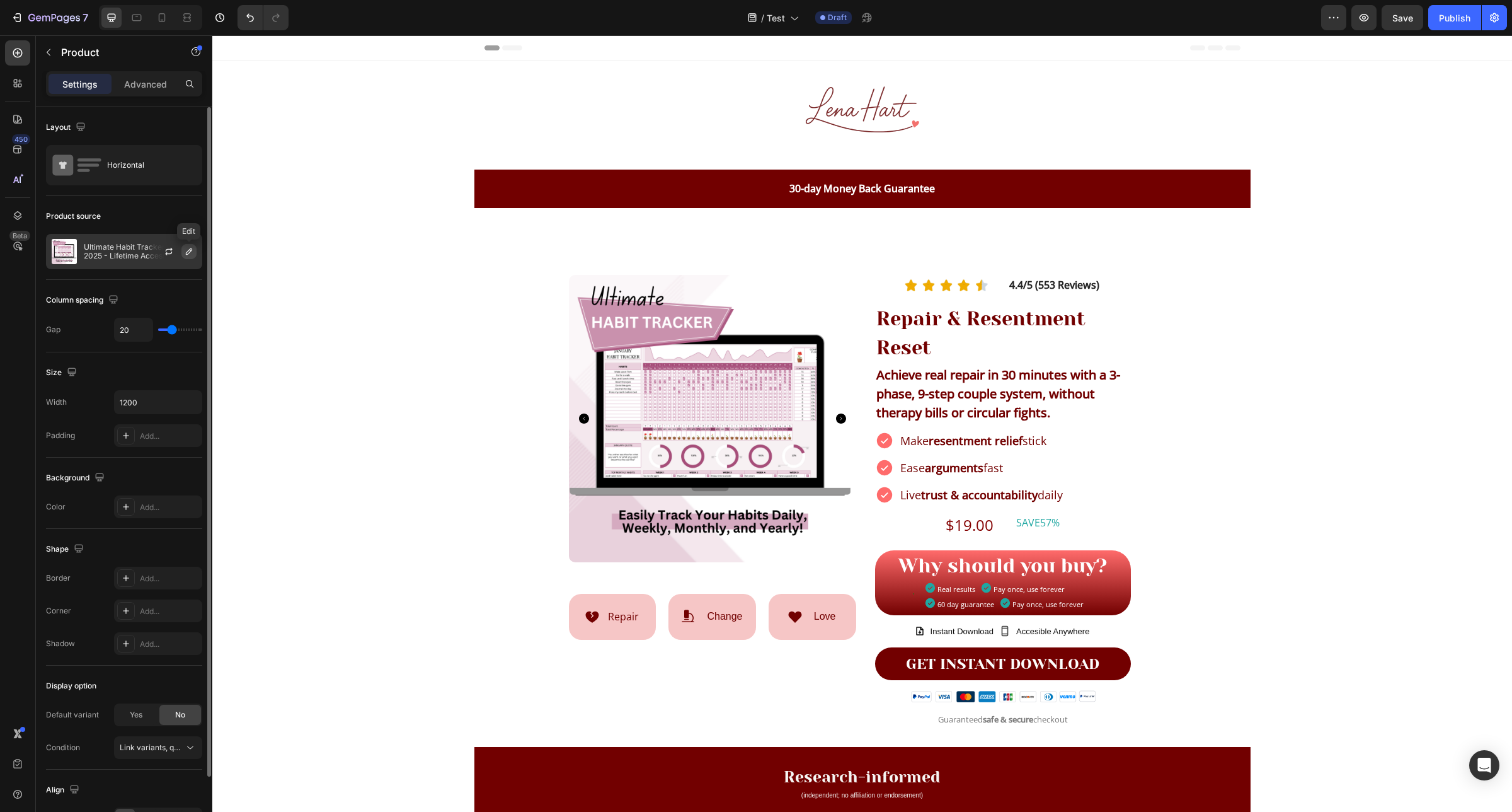
click at [184, 251] on icon "button" at bounding box center [188, 251] width 10 height 10
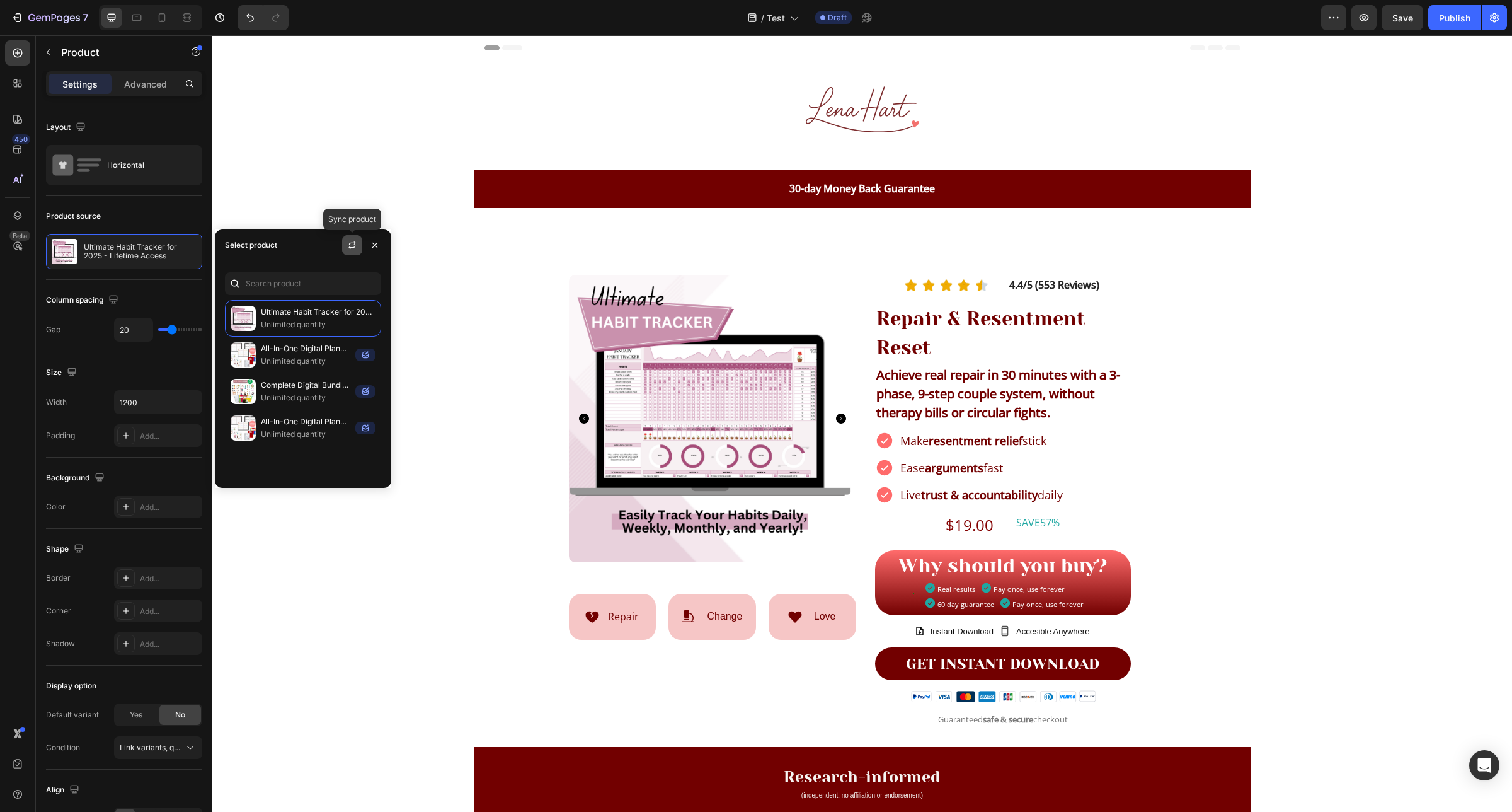
click at [348, 246] on icon "button" at bounding box center [352, 245] width 10 height 10
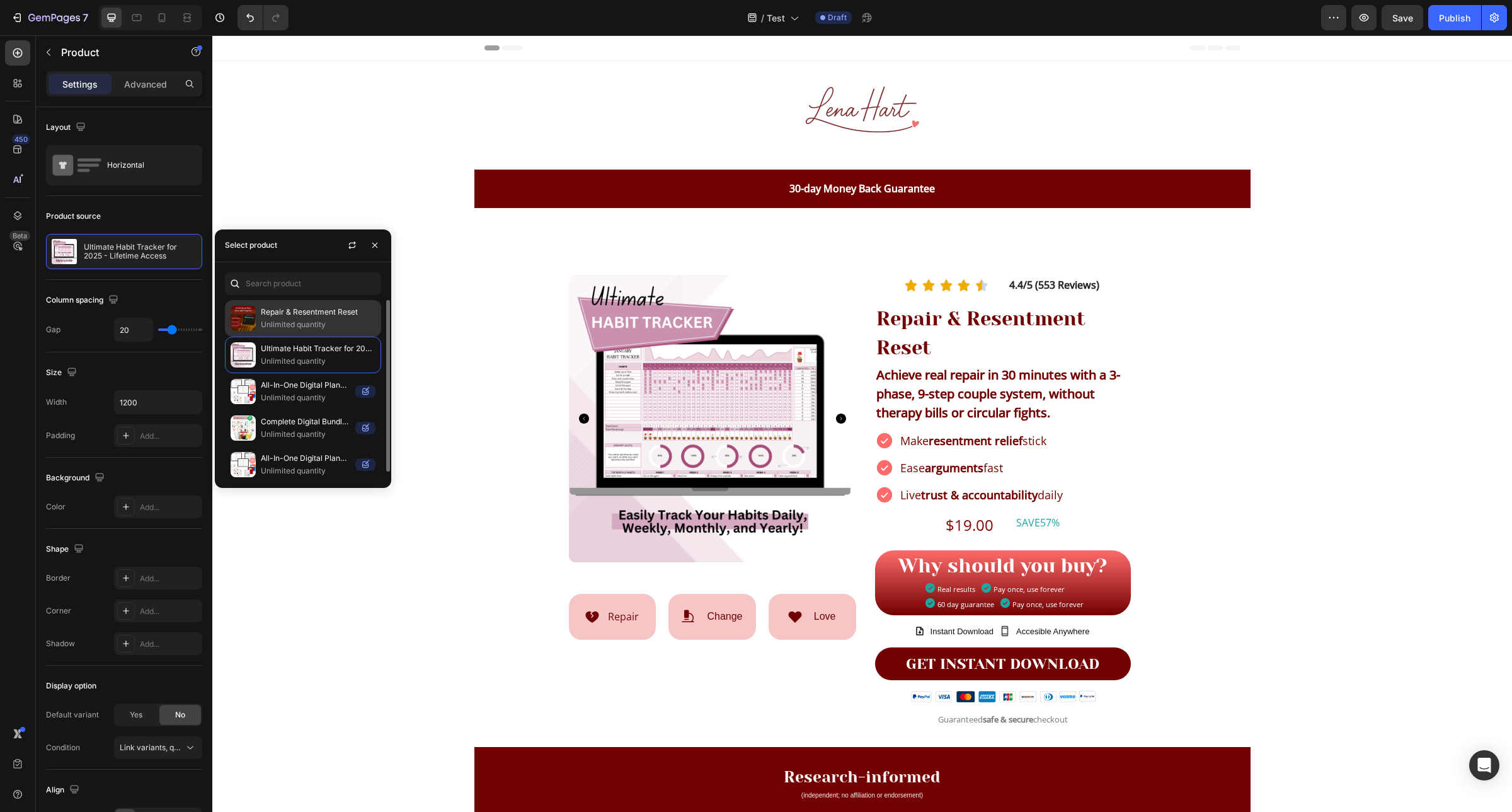
click at [322, 320] on p "Unlimited quantity" at bounding box center [318, 324] width 114 height 13
